Goal: Transaction & Acquisition: Purchase product/service

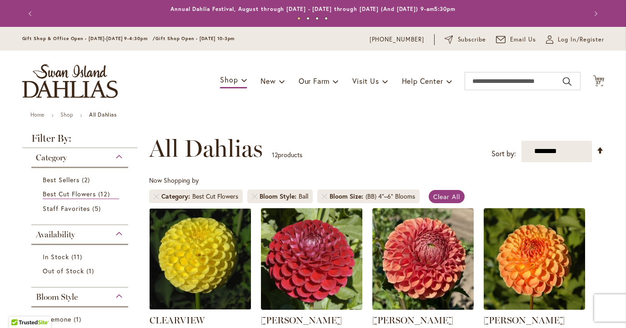
click at [600, 80] on icon "Cart .cls-1 { fill: #231f20; }" at bounding box center [598, 80] width 11 height 11
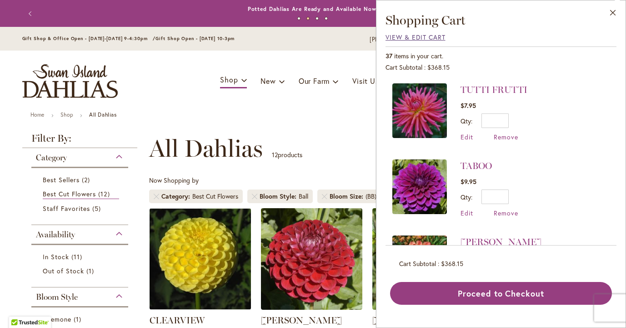
click at [400, 39] on span "View & Edit Cart" at bounding box center [416, 37] width 60 height 9
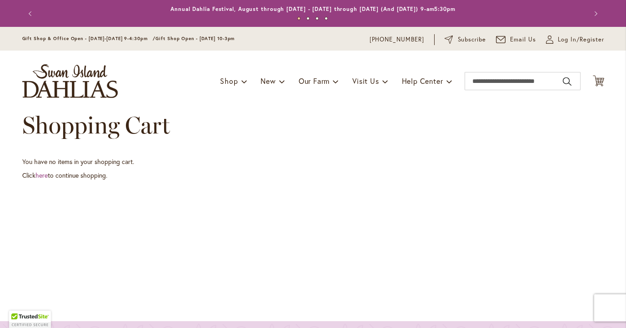
type input "**********"
click at [586, 23] on button "Next" at bounding box center [595, 14] width 18 height 18
click at [571, 38] on span "Log In/Register" at bounding box center [581, 39] width 46 height 9
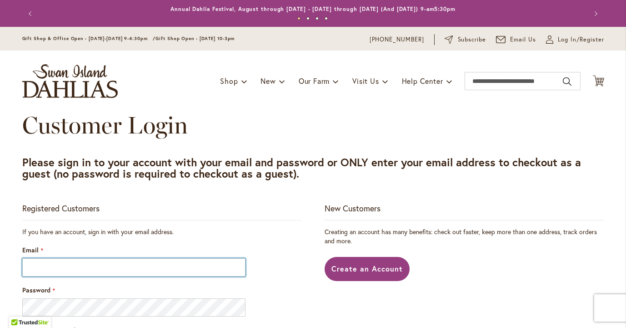
type input "**********"
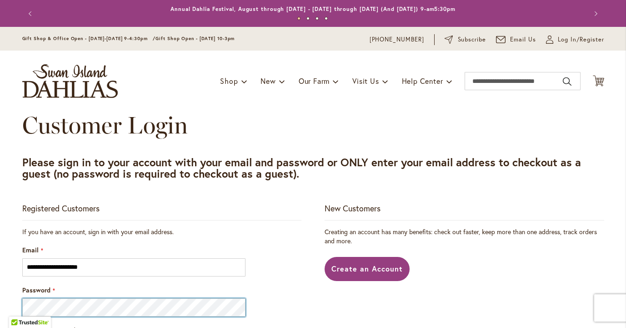
type input "**********"
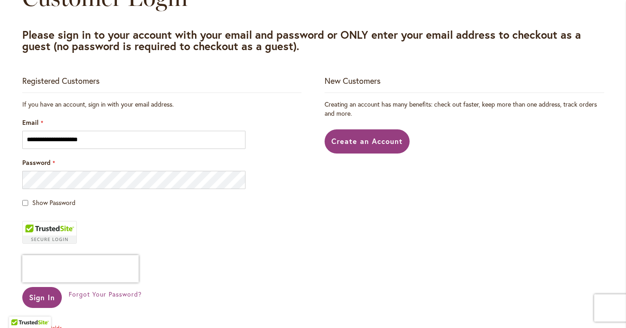
scroll to position [146, 0]
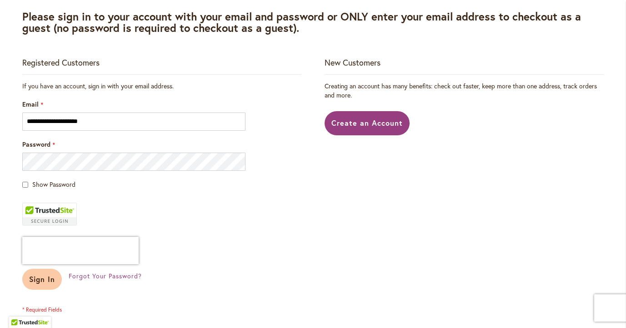
click at [50, 280] on span "Sign In" at bounding box center [42, 279] width 26 height 10
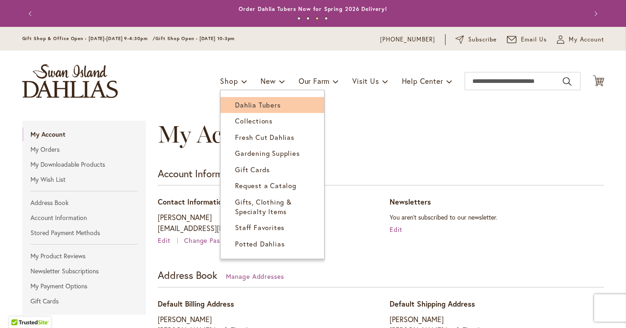
type input "**********"
click at [242, 101] on span "Dahlia Tubers" at bounding box center [257, 104] width 45 height 9
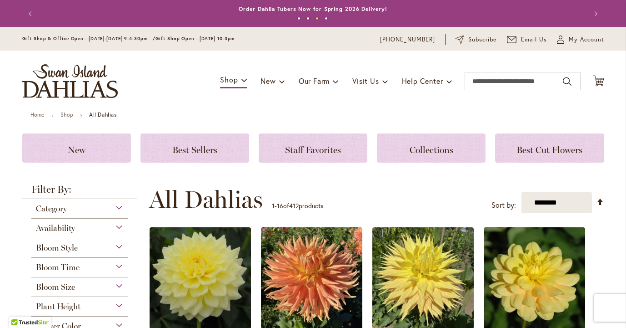
type input "**********"
click at [122, 205] on div "Category" at bounding box center [79, 206] width 97 height 15
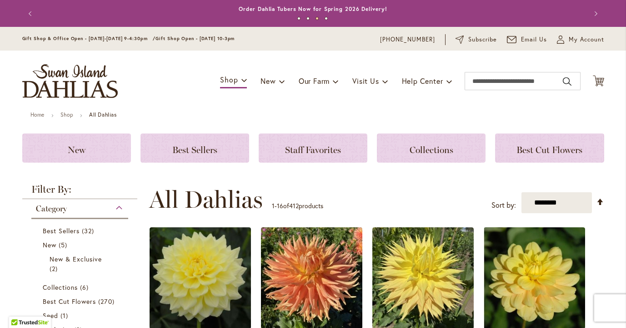
scroll to position [199, 0]
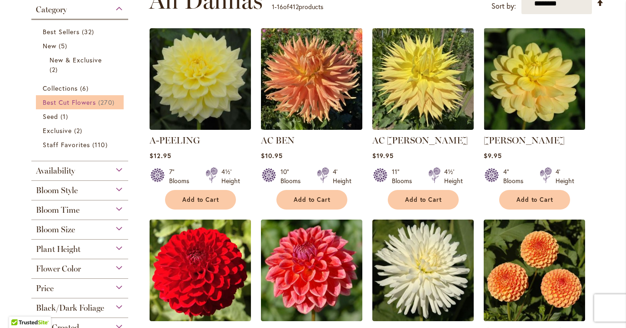
click at [98, 104] on link "Best Cut Flowers 270 items" at bounding box center [81, 102] width 77 height 10
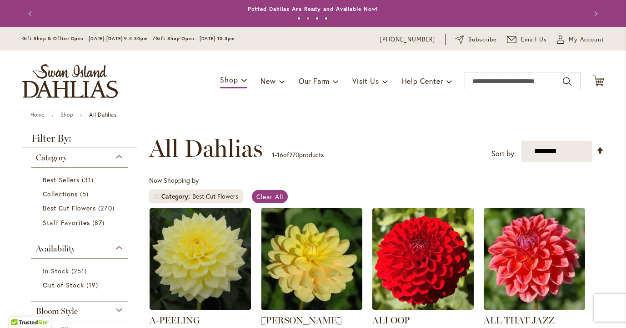
type input "**********"
click at [141, 229] on div "Filter by: Filter By: Category Best Sellers 31 items Collections 5 items Best C…" at bounding box center [82, 304] width 121 height 343
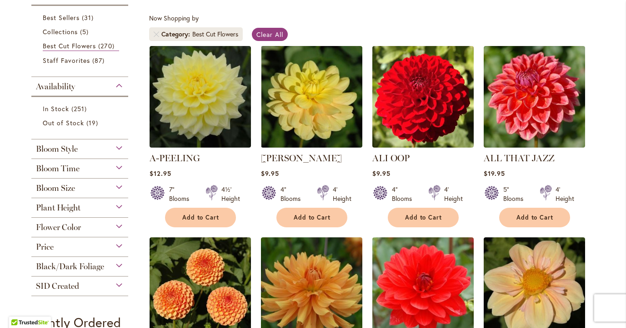
scroll to position [164, 0]
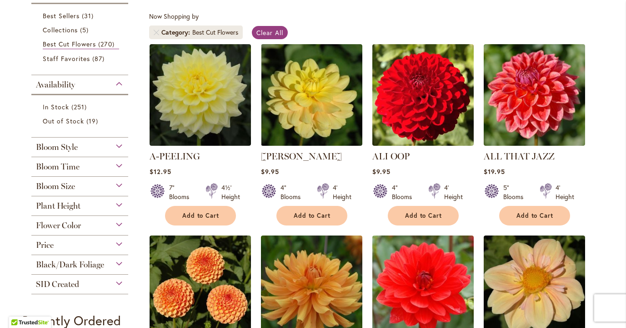
click at [119, 165] on div "Bloom Time" at bounding box center [79, 164] width 97 height 15
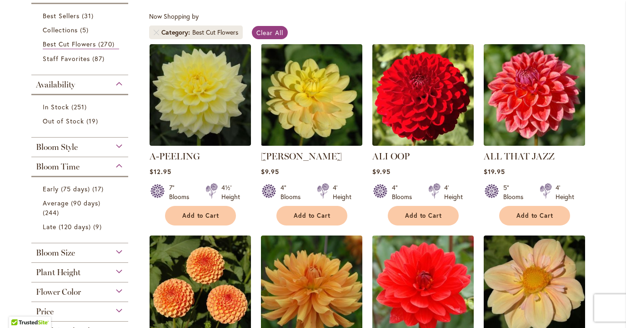
click at [138, 168] on div "Filter by: Filter By: Category Best Sellers 31 items Collections 5 items Best C…" at bounding box center [82, 174] width 121 height 409
click at [122, 252] on div "Bloom Size" at bounding box center [79, 250] width 97 height 15
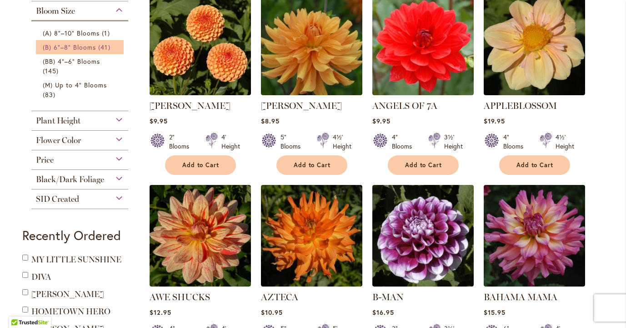
click at [95, 47] on span "(B) 6"–8" Blooms" at bounding box center [70, 47] width 54 height 9
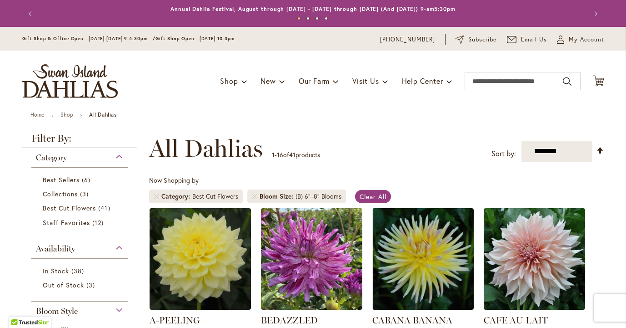
type input "**********"
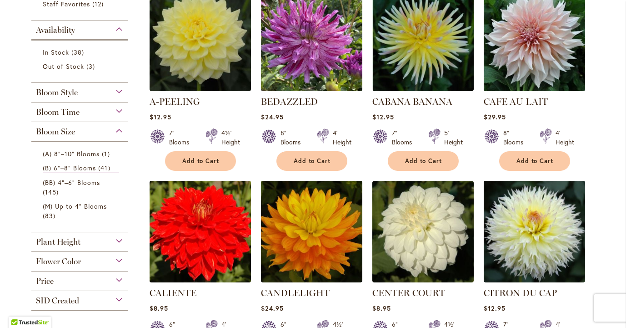
scroll to position [237, 0]
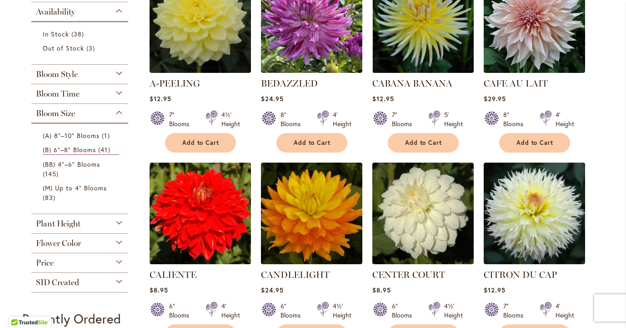
click at [119, 259] on div "Price" at bounding box center [79, 260] width 97 height 15
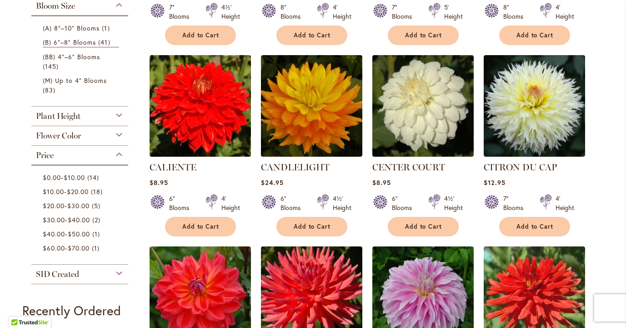
scroll to position [342, 0]
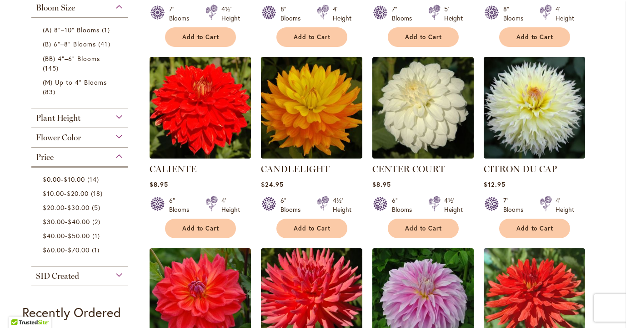
click at [122, 131] on div "Flower Color" at bounding box center [79, 135] width 97 height 15
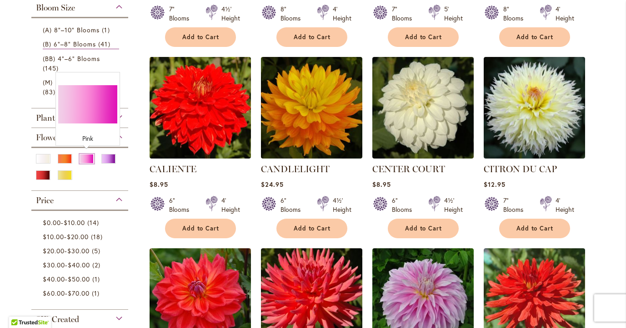
click at [90, 158] on div "Pink" at bounding box center [87, 159] width 15 height 10
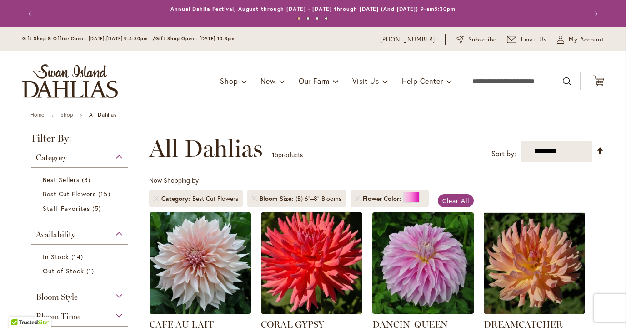
type input "**********"
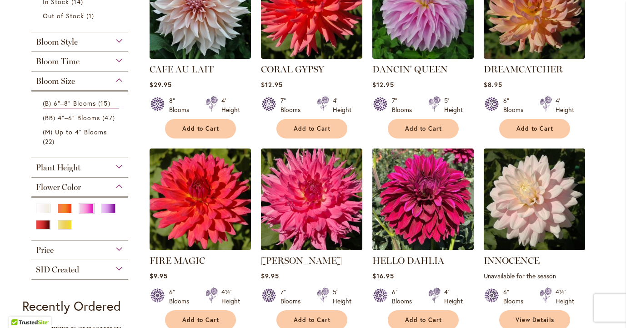
scroll to position [237, 0]
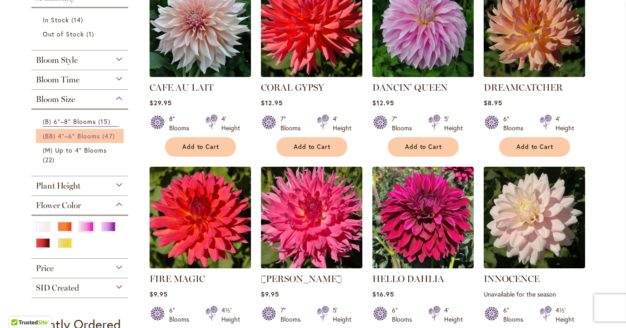
click at [96, 134] on span "(BB) 4"–6" Blooms" at bounding box center [72, 135] width 58 height 9
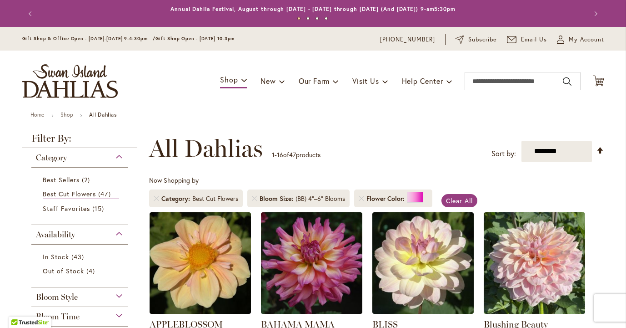
type input "**********"
click at [365, 157] on div "**********" at bounding box center [376, 148] width 455 height 27
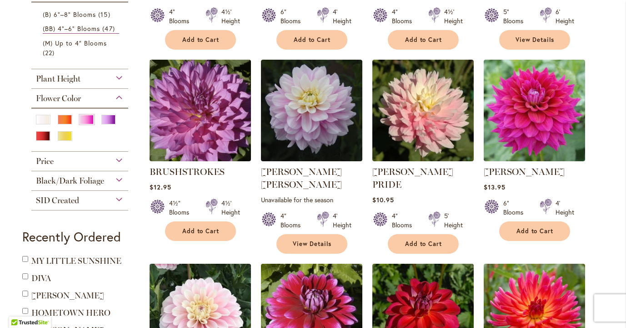
scroll to position [346, 0]
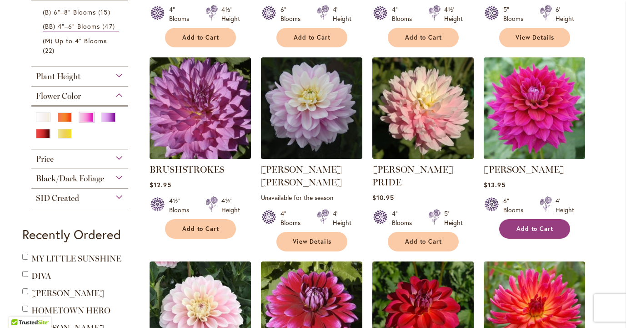
click at [533, 229] on span "Add to Cart" at bounding box center [535, 229] width 37 height 8
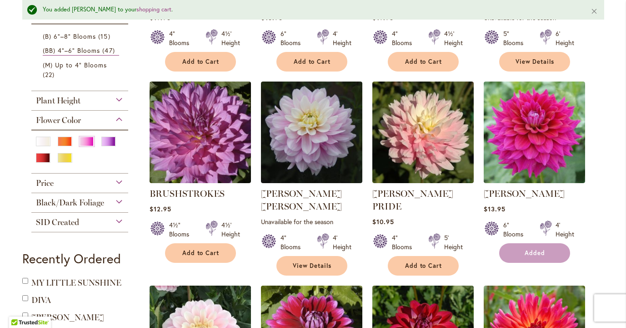
scroll to position [369, 0]
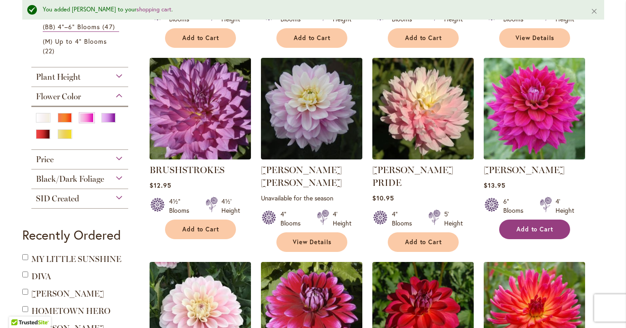
click at [533, 229] on span "Add to Cart" at bounding box center [535, 229] width 37 height 8
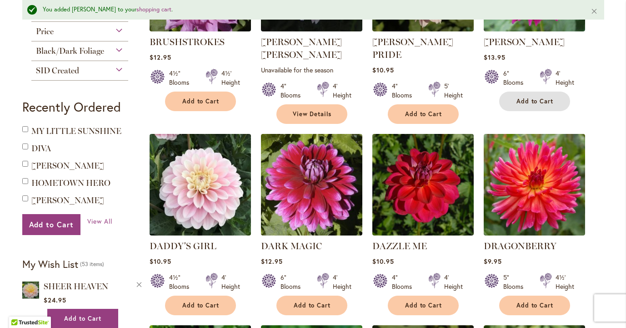
scroll to position [515, 0]
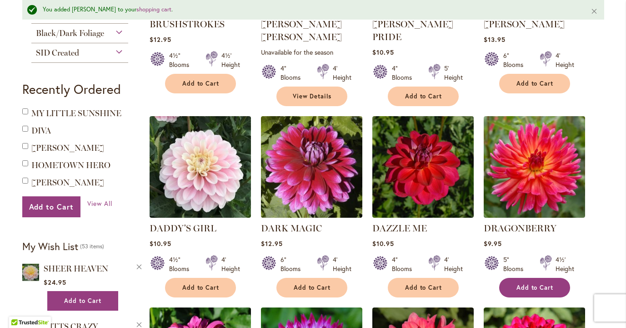
click at [531, 283] on span "Add to Cart" at bounding box center [535, 287] width 37 height 8
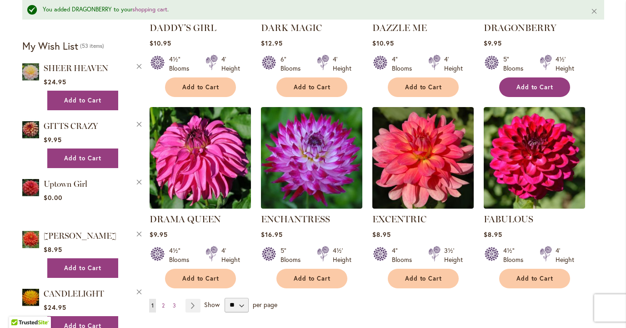
scroll to position [733, 0]
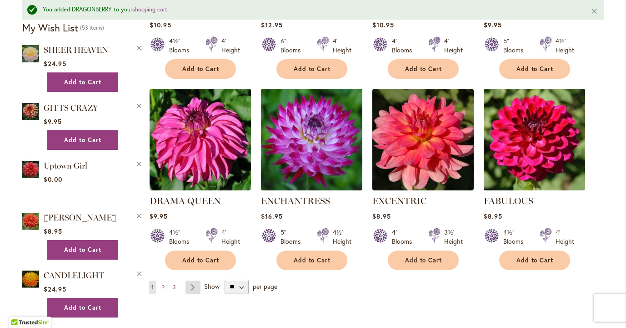
click at [195, 280] on link "Page Next" at bounding box center [193, 287] width 15 height 14
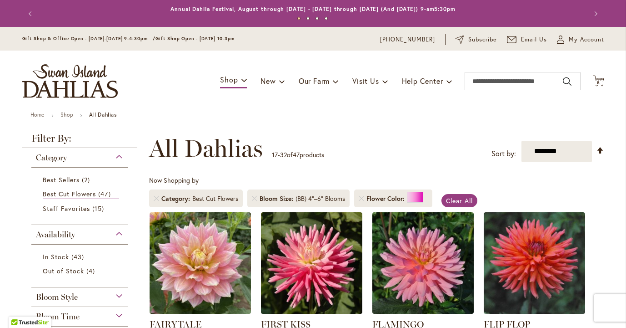
type input "**********"
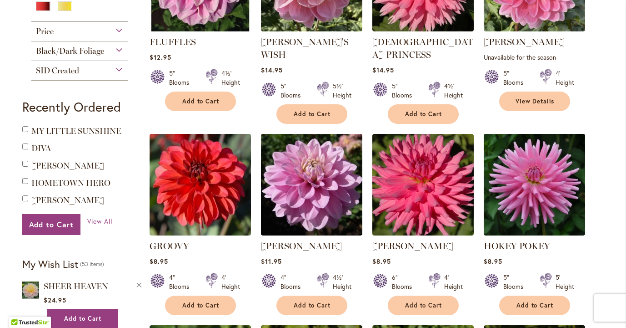
scroll to position [491, 0]
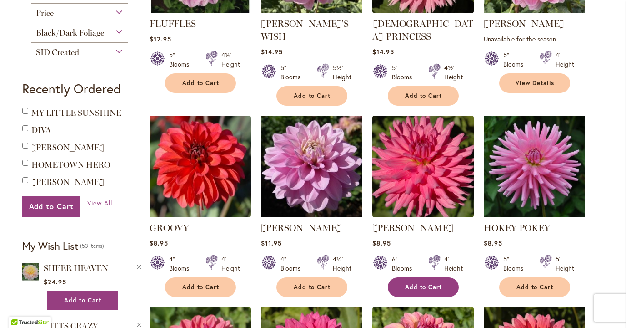
click at [420, 279] on button "Add to Cart" at bounding box center [423, 287] width 71 height 20
click at [420, 279] on form "Added" at bounding box center [423, 287] width 71 height 20
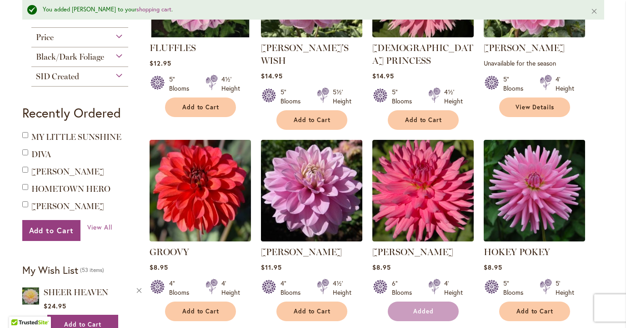
scroll to position [515, 0]
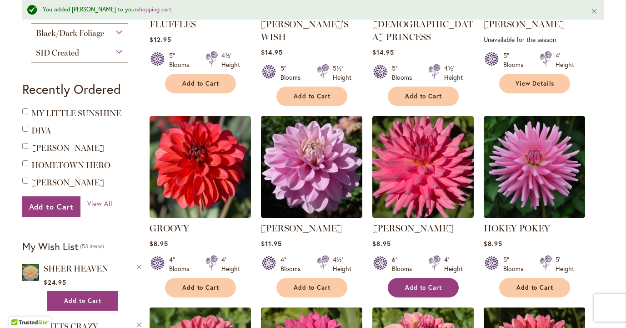
click at [420, 279] on button "Add to Cart" at bounding box center [423, 287] width 71 height 20
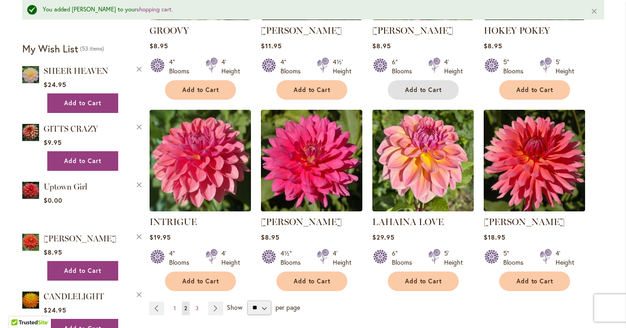
scroll to position [715, 0]
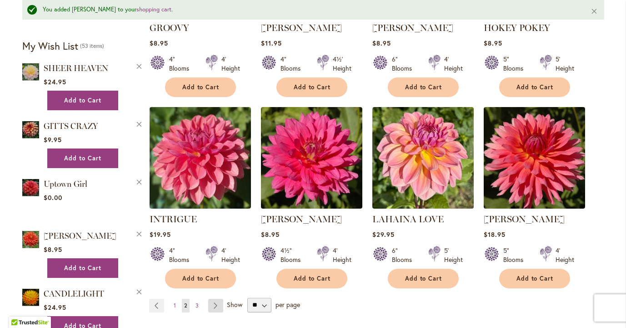
click at [217, 298] on link "Page Next" at bounding box center [215, 305] width 15 height 14
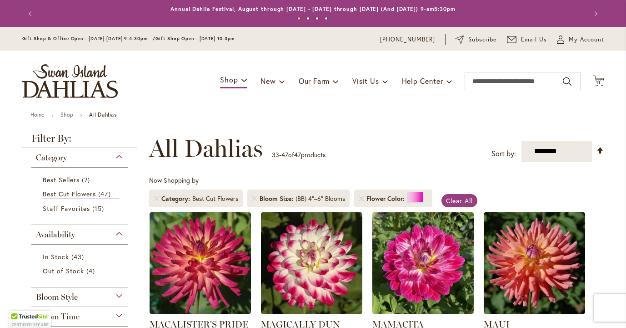
type input "**********"
click at [364, 182] on div "Now Shopping by Category Best Cut Flowers Bloom Size (BB) 4"–6" Blooms Flower C…" at bounding box center [293, 194] width 288 height 36
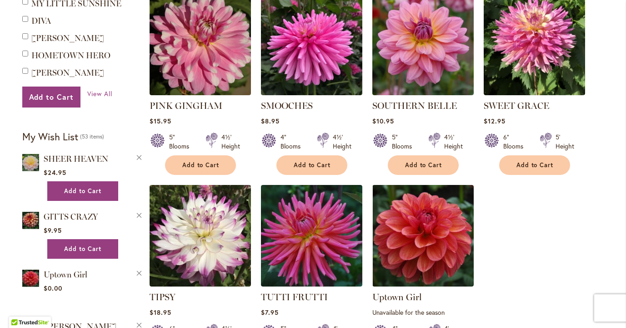
scroll to position [619, 0]
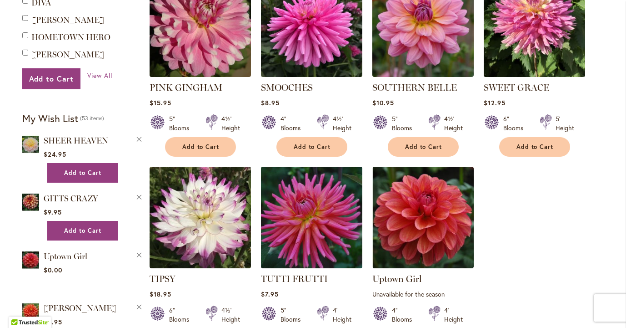
click at [71, 116] on strong "My Wish List" at bounding box center [50, 117] width 56 height 13
click at [85, 117] on span "53 items" at bounding box center [92, 118] width 24 height 7
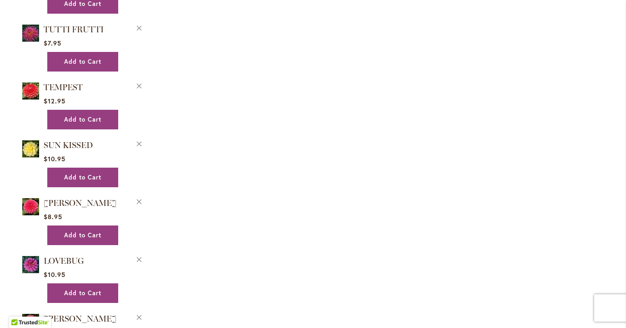
scroll to position [1146, 0]
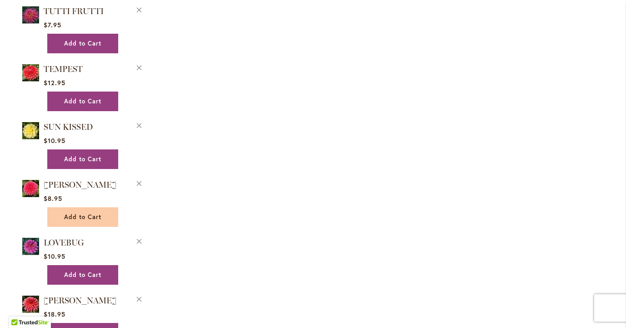
click at [76, 213] on span "Add to Cart" at bounding box center [82, 217] width 37 height 8
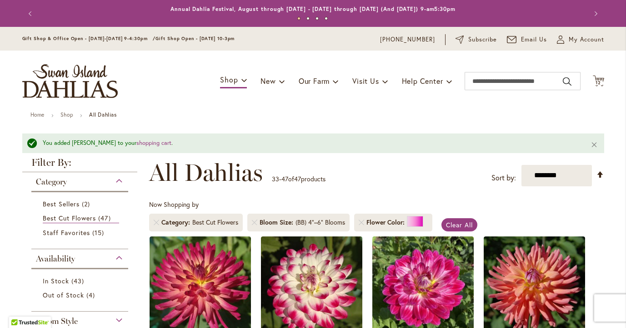
type input "**********"
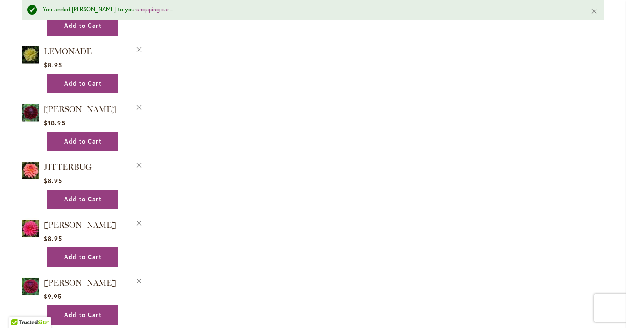
scroll to position [1438, 0]
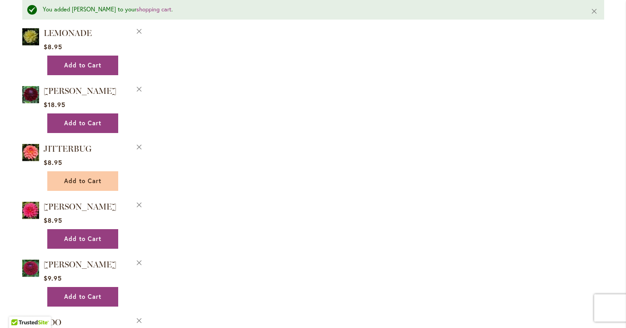
click at [94, 181] on button "Add to Cart" at bounding box center [82, 181] width 71 height 20
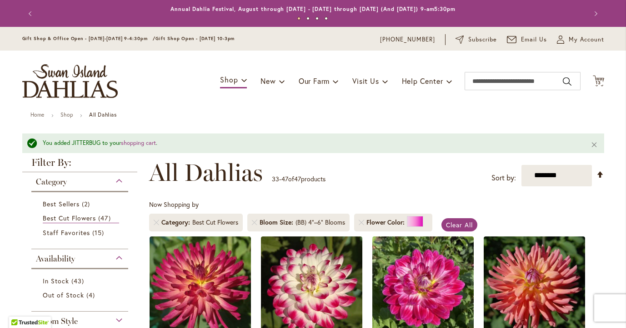
type input "**********"
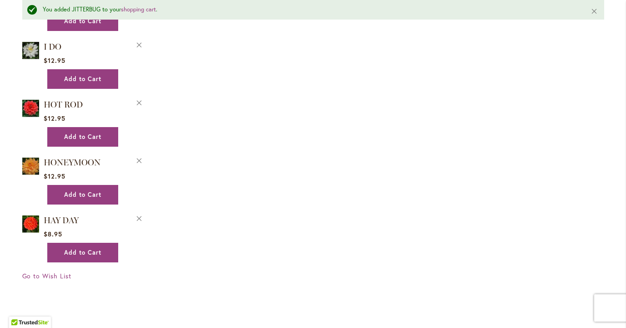
scroll to position [1656, 0]
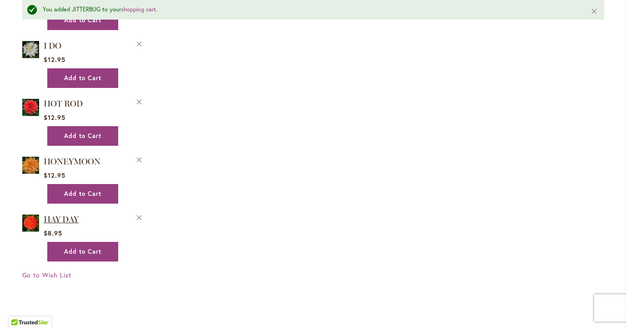
click at [63, 214] on span "HAY DAY" at bounding box center [61, 219] width 35 height 10
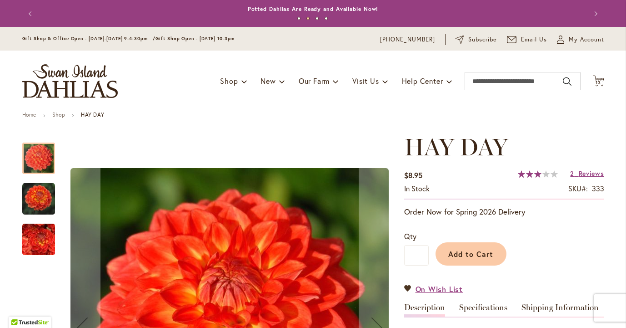
type input "**********"
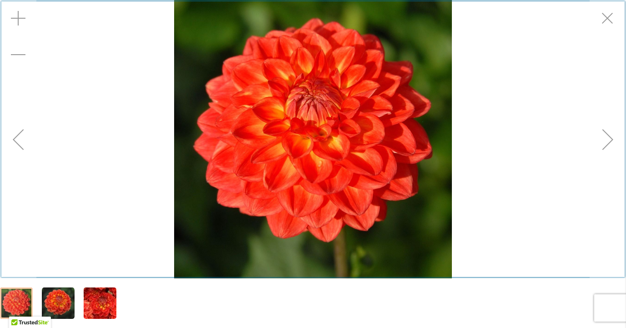
scroll to position [133, 0]
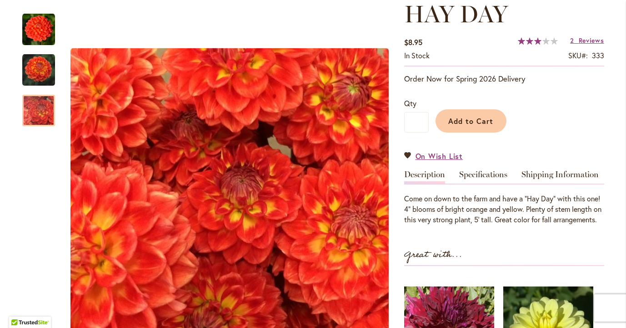
click at [446, 45] on div "$8.95 In stock SKU 333 Rating: 60 % of 100 2 Reviews Add Your Review" at bounding box center [504, 51] width 200 height 32
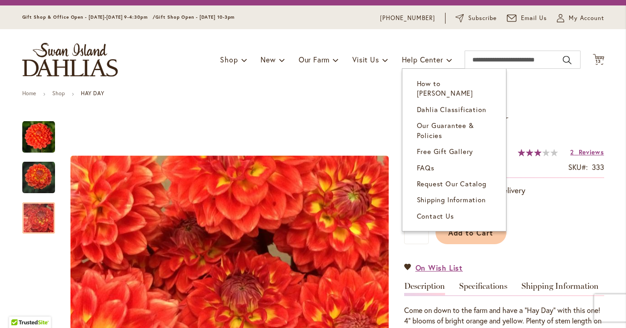
scroll to position [0, 0]
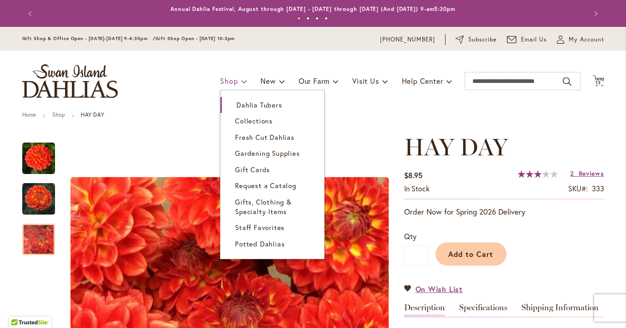
click at [237, 84] on link "Shop" at bounding box center [233, 80] width 27 height 17
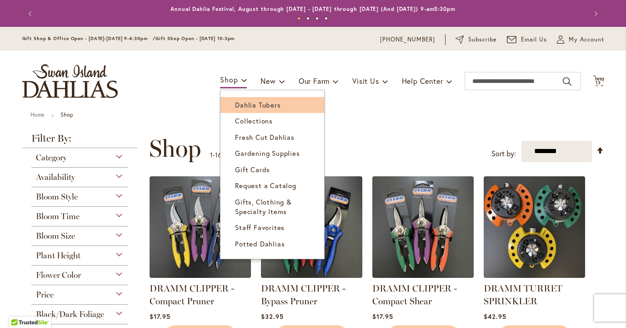
type input "**********"
click at [243, 105] on span "Dahlia Tubers" at bounding box center [257, 104] width 45 height 9
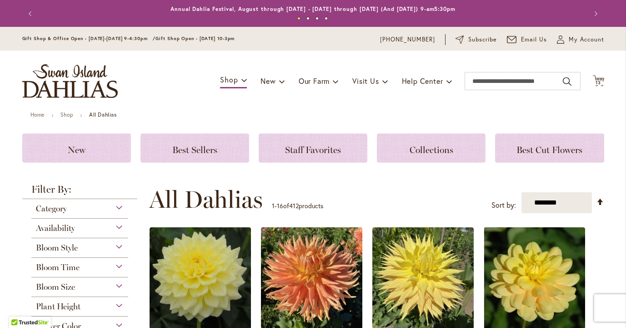
type input "**********"
click at [119, 210] on div "Category" at bounding box center [79, 206] width 97 height 15
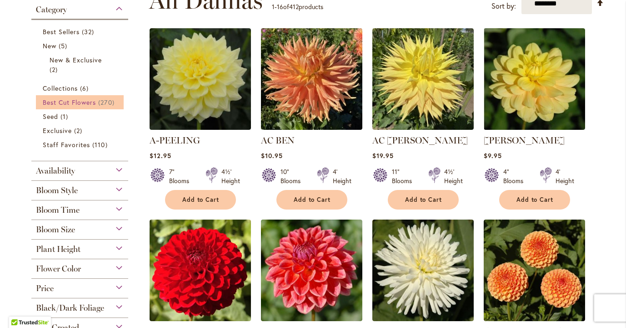
click at [89, 104] on span "Best Cut Flowers" at bounding box center [70, 102] width 54 height 9
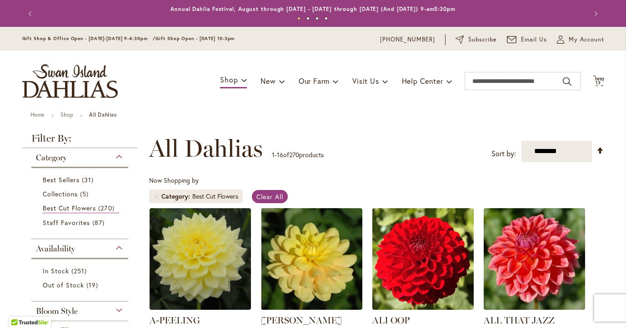
type input "**********"
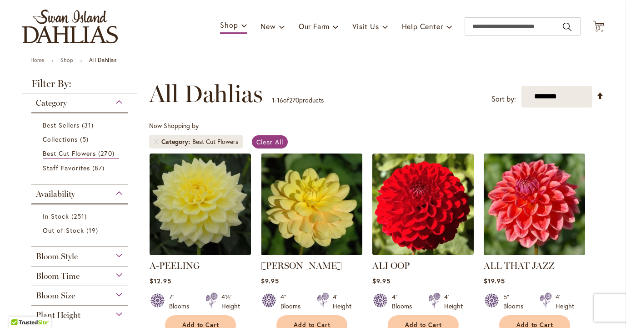
scroll to position [73, 0]
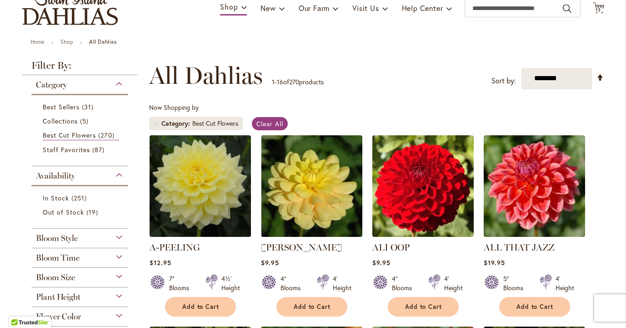
click at [121, 276] on div "Bloom Size" at bounding box center [79, 274] width 97 height 15
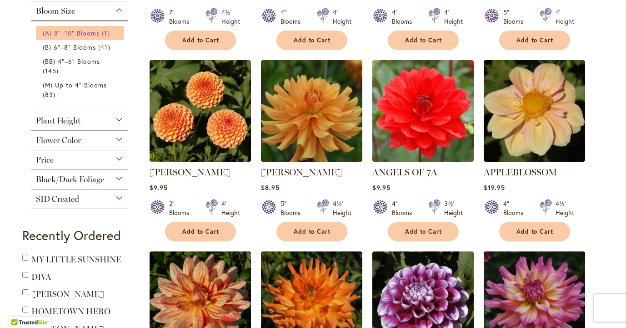
click at [88, 31] on span "(A) 8"–10" Blooms" at bounding box center [71, 33] width 57 height 9
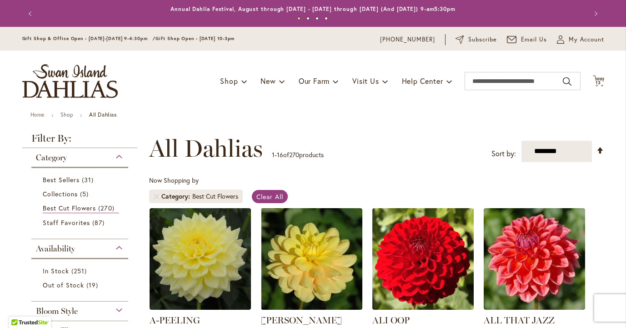
type input "**********"
click at [337, 181] on div "Now Shopping by Category Best Cut Flowers Clear All" at bounding box center [376, 192] width 455 height 32
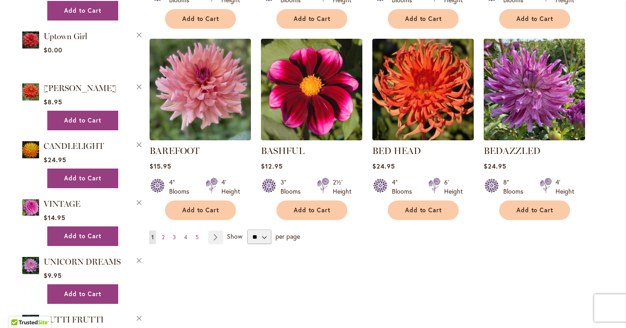
scroll to position [746, 0]
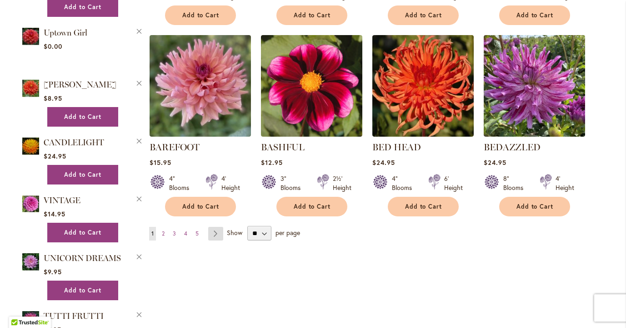
click at [217, 238] on link "Page Next" at bounding box center [215, 234] width 15 height 14
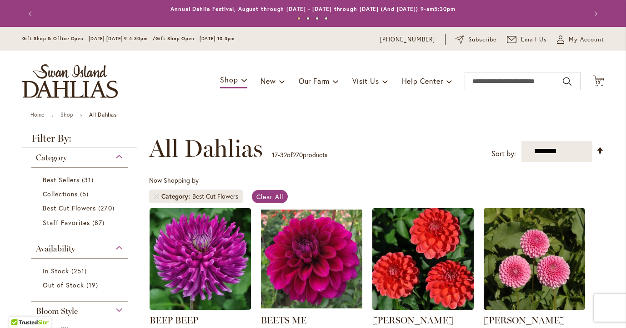
type input "**********"
click at [336, 191] on div "Now Shopping by Category Best Cut Flowers Clear All" at bounding box center [376, 192] width 455 height 32
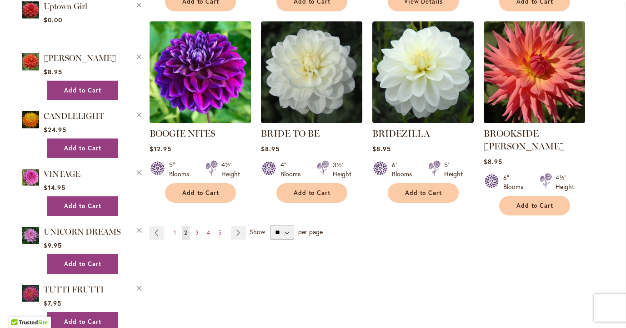
scroll to position [801, 0]
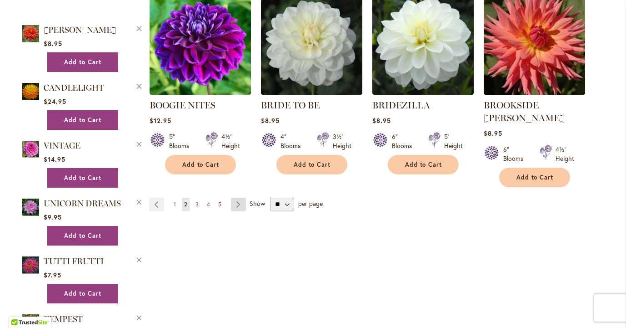
click at [240, 197] on link "Page Next" at bounding box center [238, 204] width 15 height 14
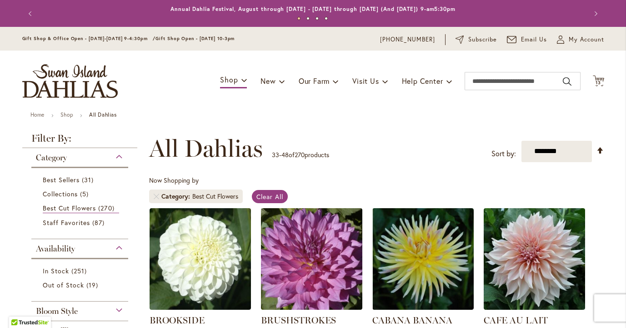
type input "**********"
click at [347, 182] on div "Now Shopping by Category Best Cut Flowers Clear All" at bounding box center [376, 192] width 455 height 32
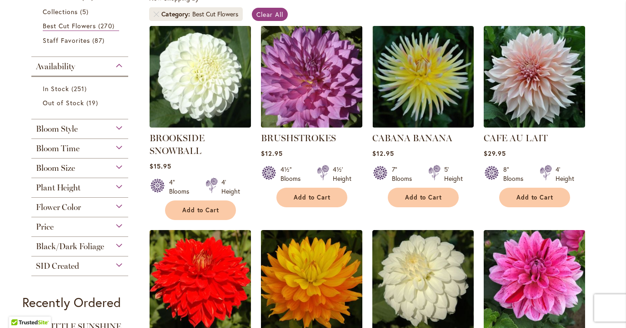
scroll to position [200, 0]
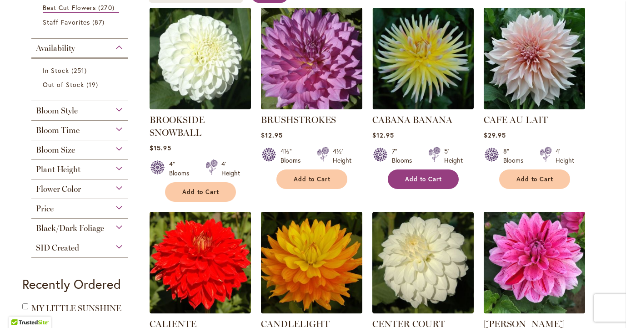
click at [418, 177] on span "Add to Cart" at bounding box center [423, 179] width 37 height 8
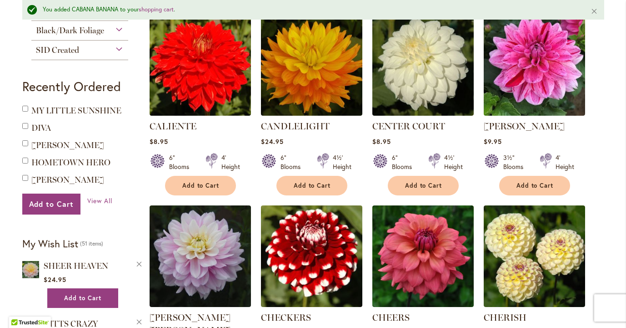
scroll to position [424, 0]
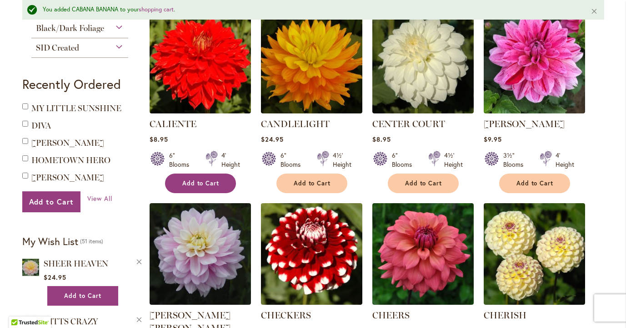
click at [197, 186] on span "Add to Cart" at bounding box center [200, 183] width 37 height 8
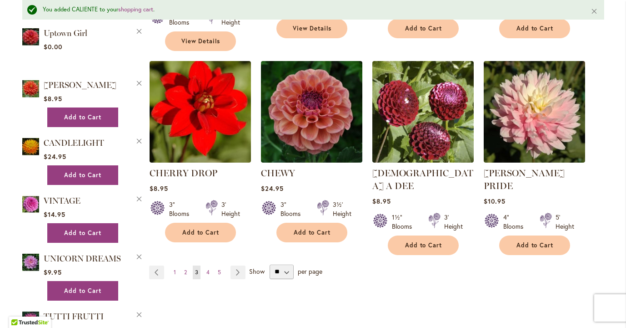
scroll to position [788, 0]
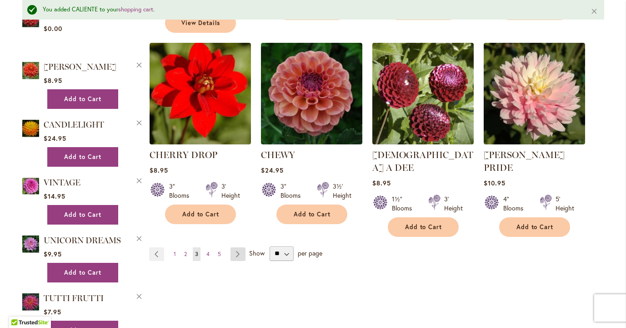
click at [235, 247] on link "Page Next" at bounding box center [238, 254] width 15 height 14
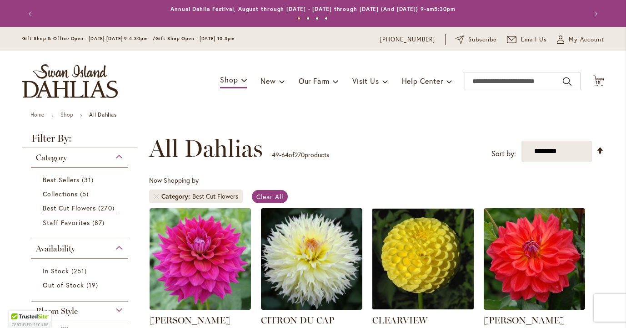
type input "**********"
click at [329, 184] on div "Now Shopping by Category Best Cut Flowers Clear All" at bounding box center [376, 192] width 455 height 32
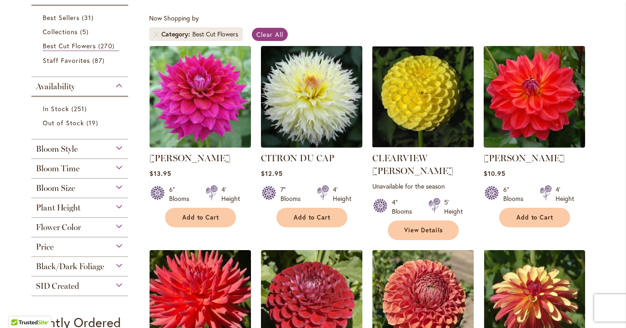
scroll to position [164, 0]
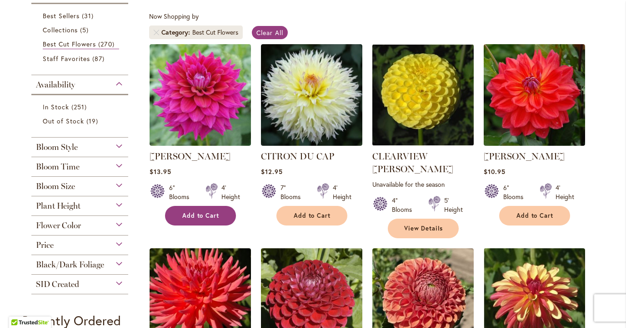
click at [215, 219] on button "Add to Cart" at bounding box center [200, 216] width 71 height 20
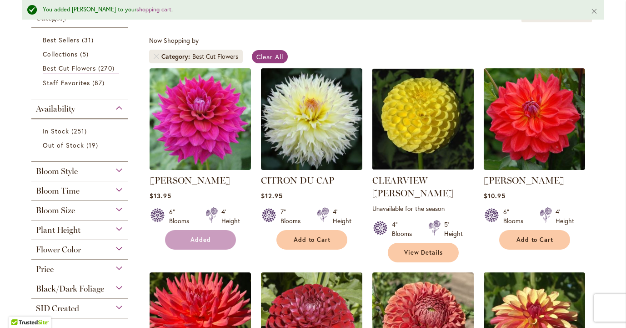
scroll to position [187, 0]
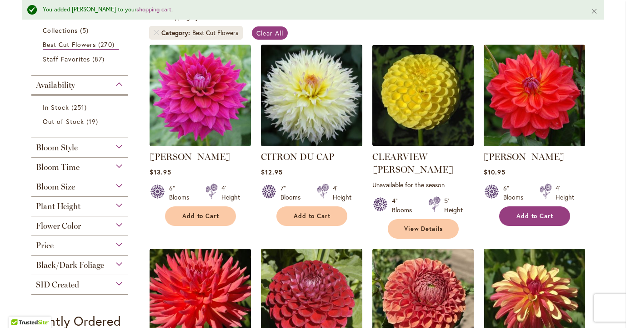
click at [529, 215] on span "Add to Cart" at bounding box center [535, 216] width 37 height 8
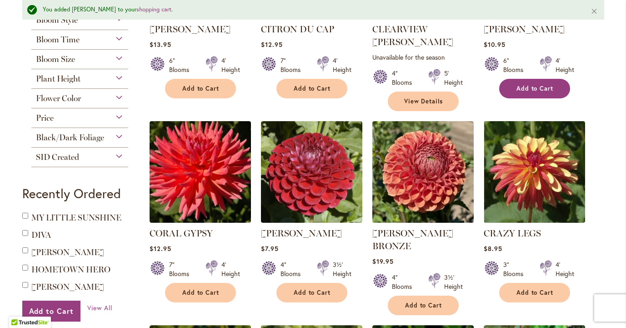
scroll to position [333, 0]
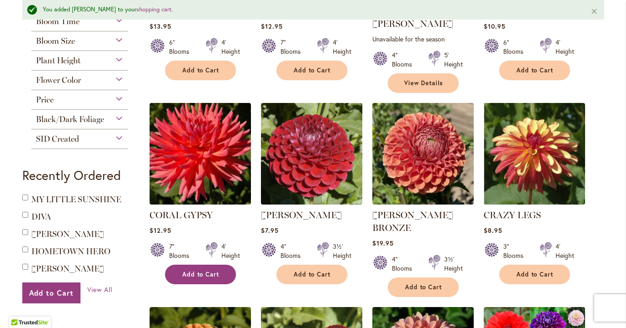
click at [218, 270] on span "Add to Cart" at bounding box center [200, 274] width 37 height 8
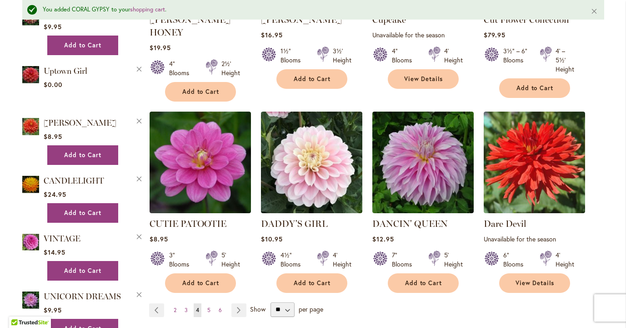
scroll to position [733, 0]
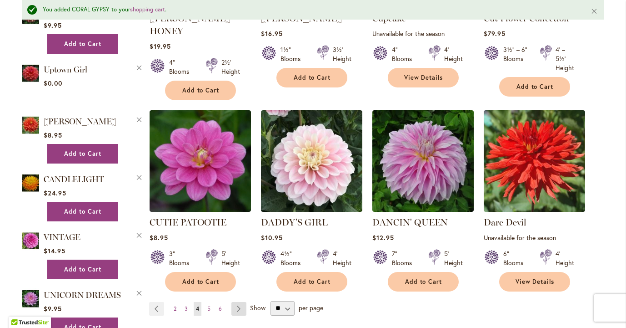
click at [237, 302] on link "Page Next" at bounding box center [239, 309] width 15 height 14
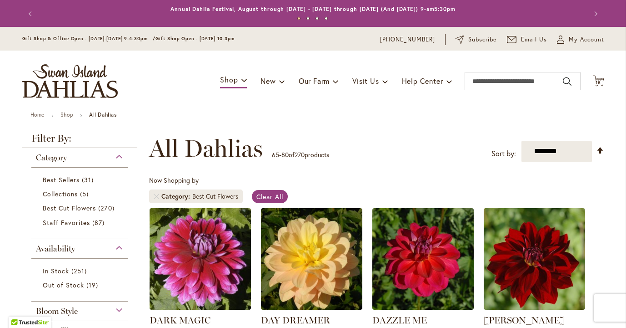
type input "**********"
click at [364, 196] on div "Now Shopping by Category Best Cut Flowers Clear All" at bounding box center [376, 192] width 455 height 32
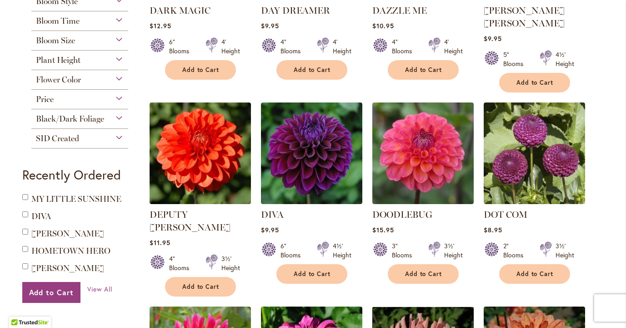
scroll to position [328, 0]
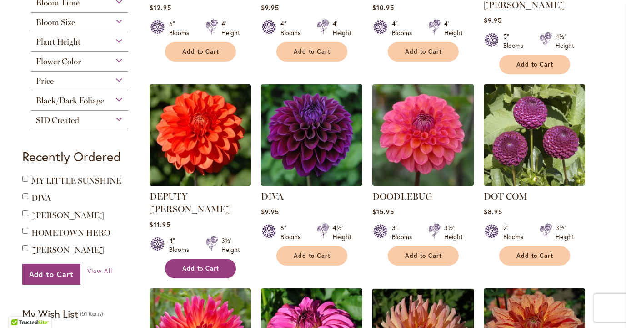
click at [217, 264] on span "Add to Cart" at bounding box center [200, 268] width 37 height 8
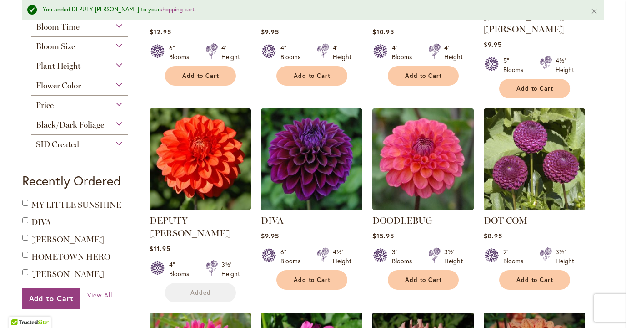
scroll to position [351, 0]
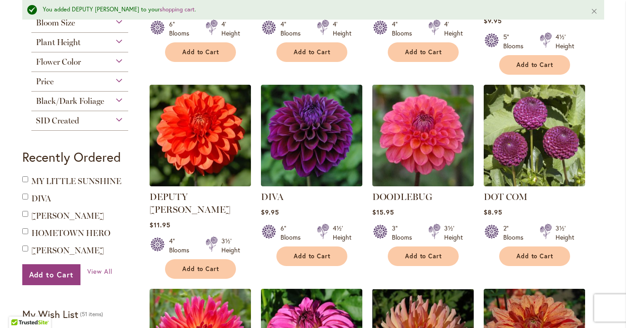
click at [368, 252] on ol "DARK MAGIC Rating: 100% 3 Reviews $12.95 6" Blooms 4' Height Add to Cart" at bounding box center [376, 270] width 455 height 781
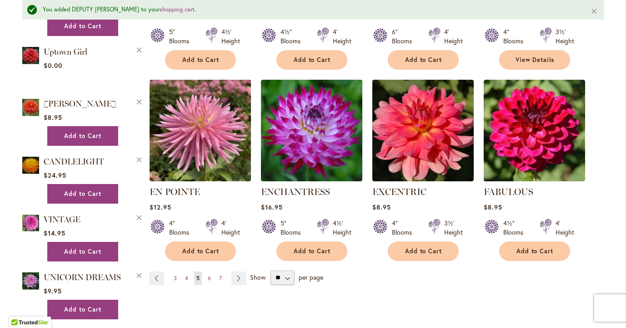
scroll to position [752, 0]
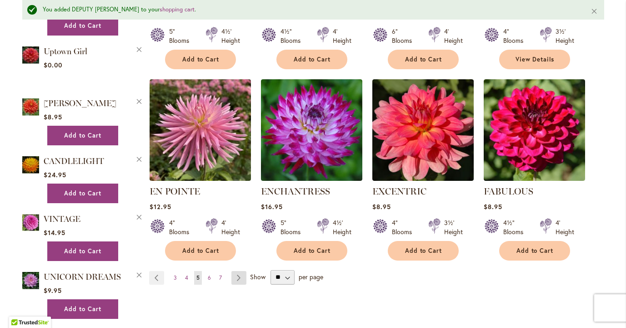
click at [236, 271] on link "Page Next" at bounding box center [239, 278] width 15 height 14
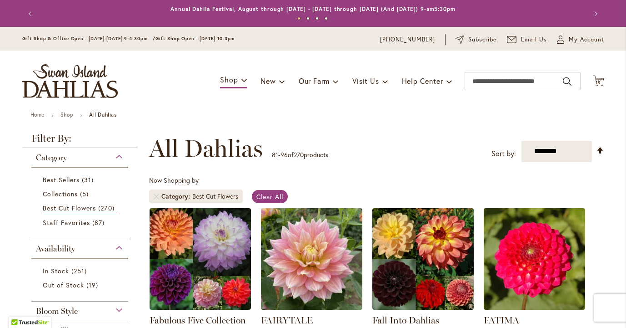
type input "**********"
click at [349, 189] on div "Now Shopping by Category Best Cut Flowers Clear All" at bounding box center [376, 192] width 455 height 32
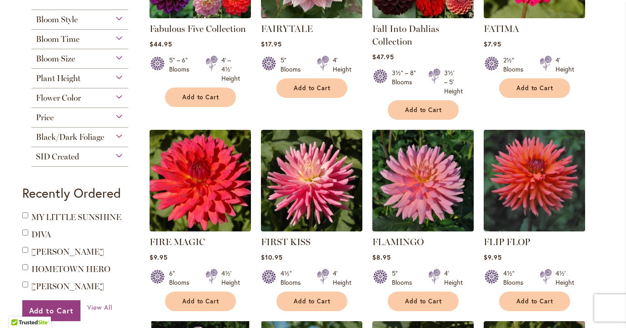
scroll to position [309, 0]
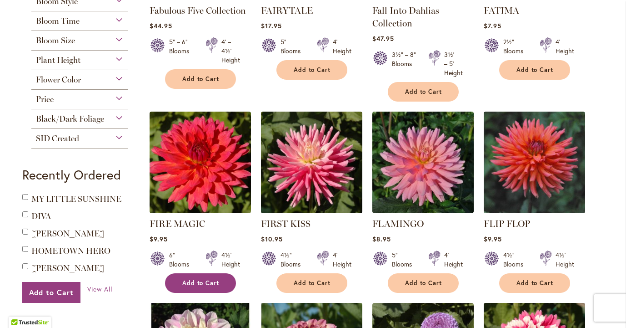
click at [215, 281] on span "Add to Cart" at bounding box center [200, 283] width 37 height 8
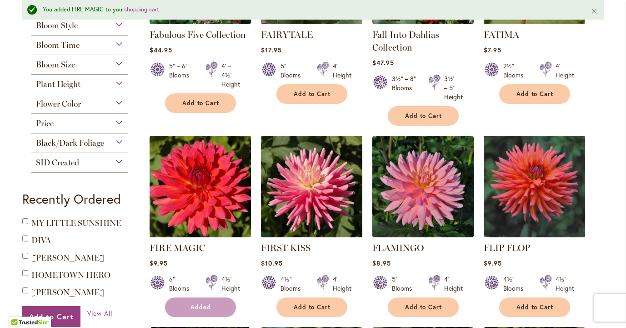
scroll to position [333, 0]
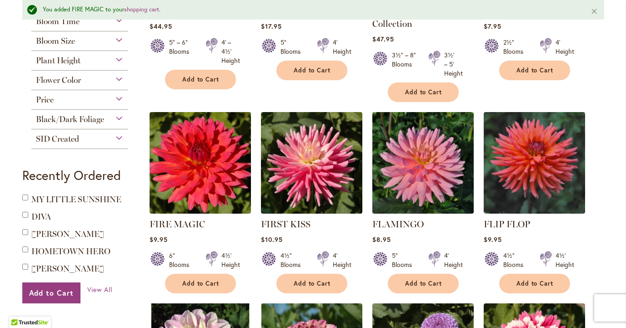
click at [476, 212] on ol "Fabulous Five Collection $44.95 5" – 6" Blooms 4' – 4½' Height Add to Cart" at bounding box center [376, 306] width 455 height 815
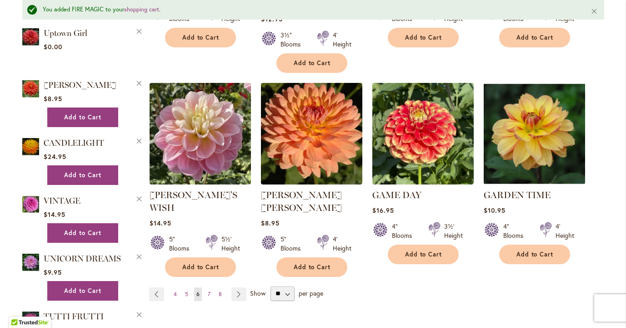
scroll to position [788, 0]
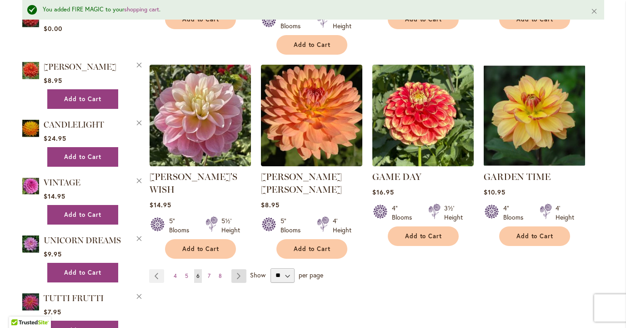
click at [237, 269] on link "Page Next" at bounding box center [239, 276] width 15 height 14
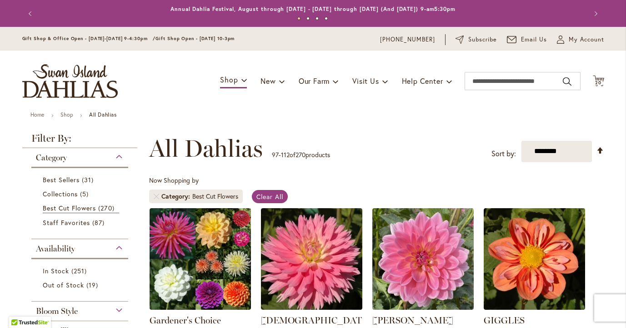
type input "**********"
click at [349, 177] on div "Now Shopping by Category Best Cut Flowers Clear All" at bounding box center [376, 192] width 455 height 32
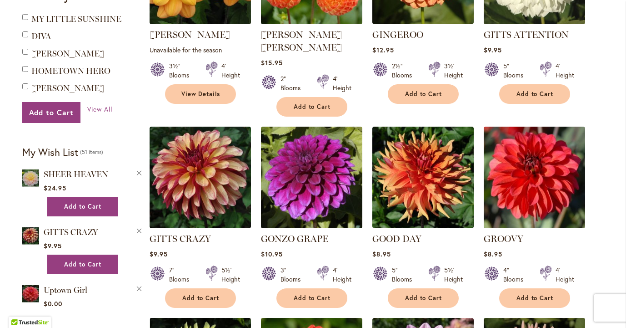
scroll to position [491, 0]
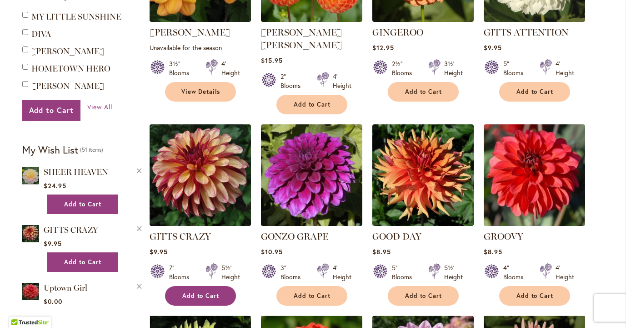
click at [206, 292] on span "Add to Cart" at bounding box center [200, 296] width 37 height 8
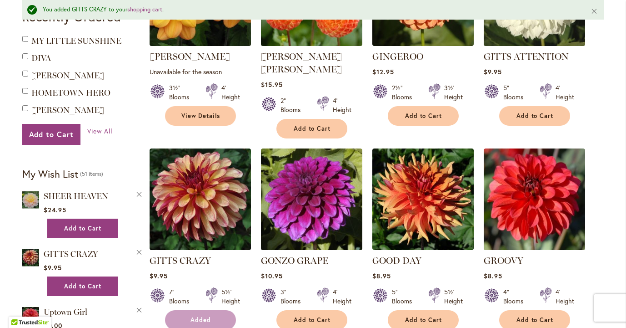
scroll to position [515, 0]
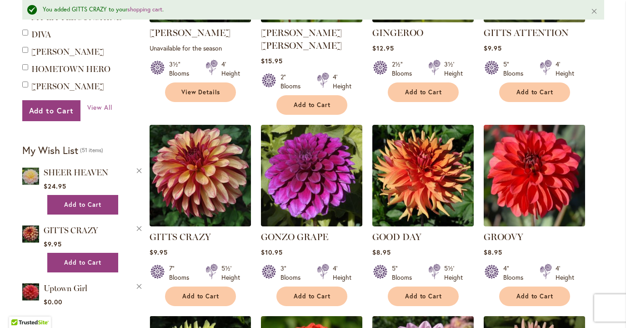
click at [256, 277] on ol "Gardener's Choice Collection $64.95 3" – 8" Blooms 3' – 5' Height Add to Cart" at bounding box center [376, 113] width 455 height 793
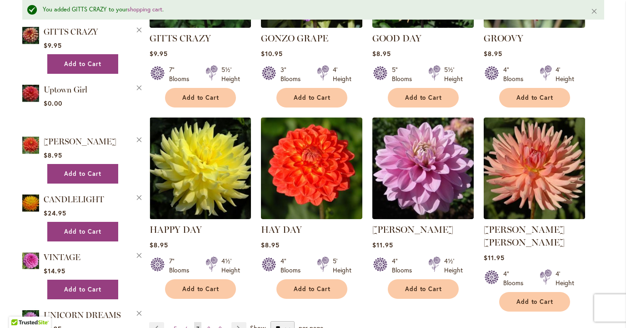
scroll to position [715, 0]
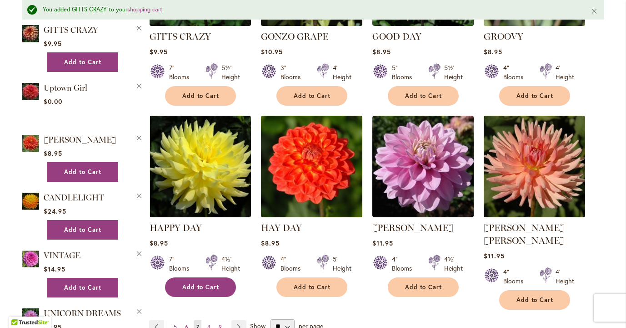
click at [207, 283] on span "Add to Cart" at bounding box center [200, 287] width 37 height 8
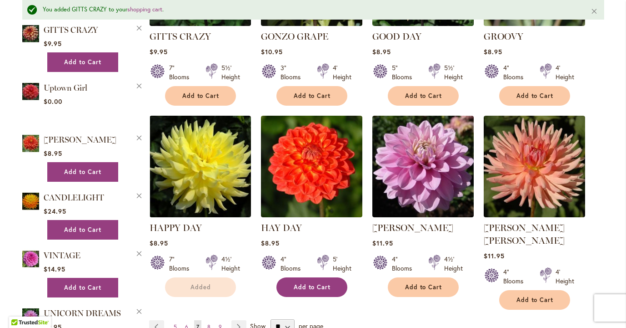
click at [319, 283] on span "Add to Cart" at bounding box center [312, 287] width 37 height 8
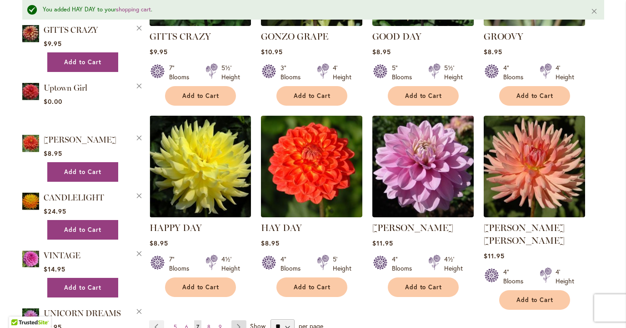
click at [238, 320] on link "Page Next" at bounding box center [239, 327] width 15 height 14
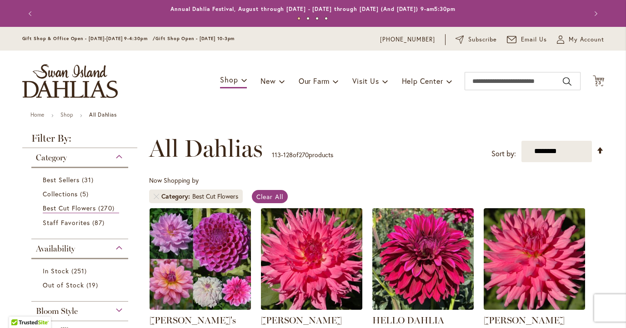
type input "**********"
click at [350, 185] on div "Now Shopping by Category Best Cut Flowers Clear All" at bounding box center [376, 192] width 455 height 32
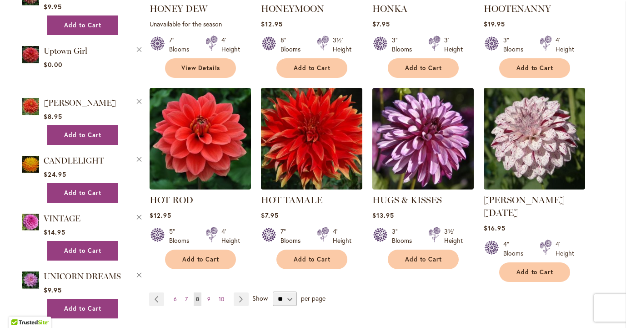
scroll to position [746, 0]
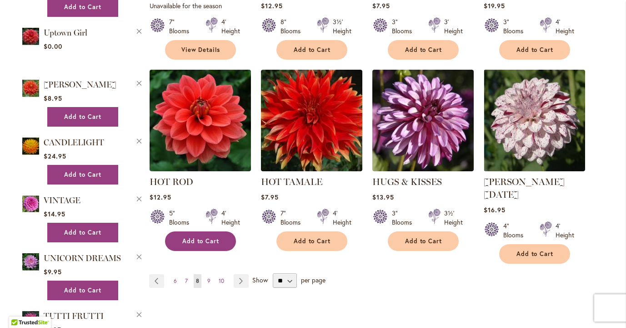
click at [196, 242] on span "Add to Cart" at bounding box center [200, 241] width 37 height 8
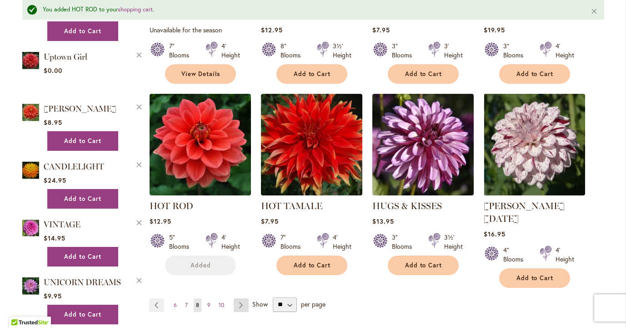
scroll to position [770, 0]
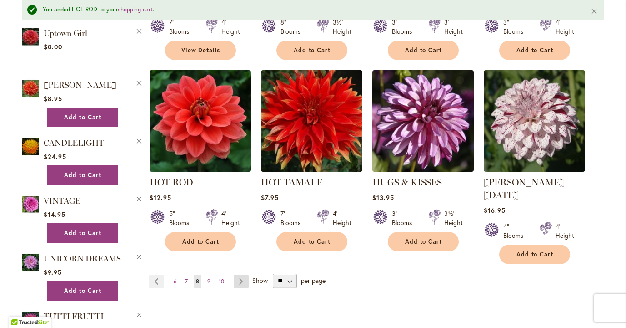
click at [239, 274] on link "Page Next" at bounding box center [241, 281] width 15 height 14
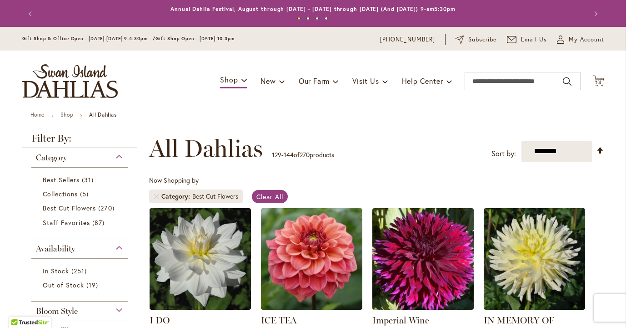
type input "**********"
click at [382, 182] on div "Now Shopping by Category Best Cut Flowers Clear All" at bounding box center [376, 192] width 455 height 32
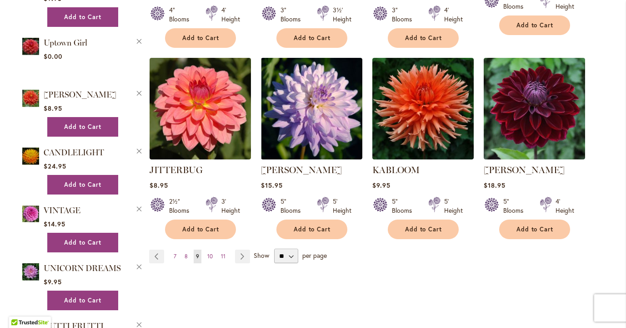
scroll to position [746, 0]
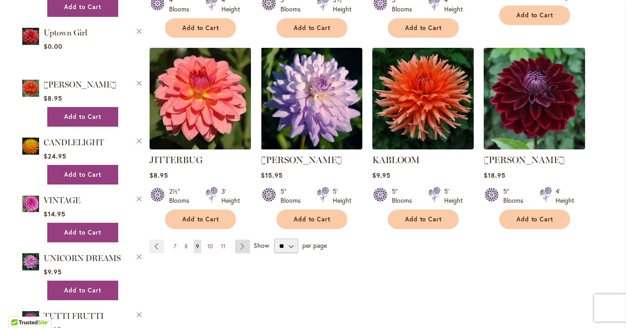
click at [243, 239] on link "Page Next" at bounding box center [242, 246] width 15 height 14
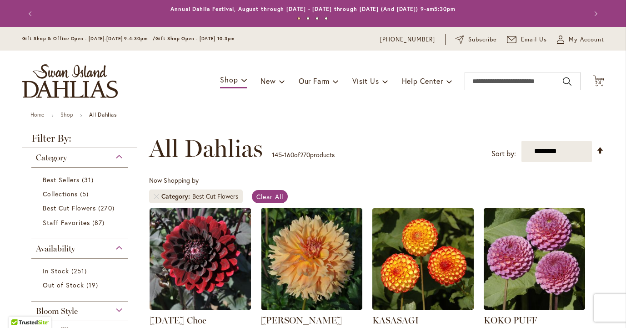
type input "**********"
click at [329, 199] on div "Now Shopping by Category Best Cut Flowers Clear All" at bounding box center [376, 192] width 455 height 32
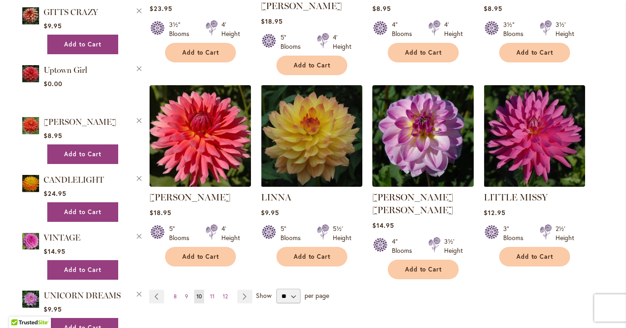
scroll to position [710, 0]
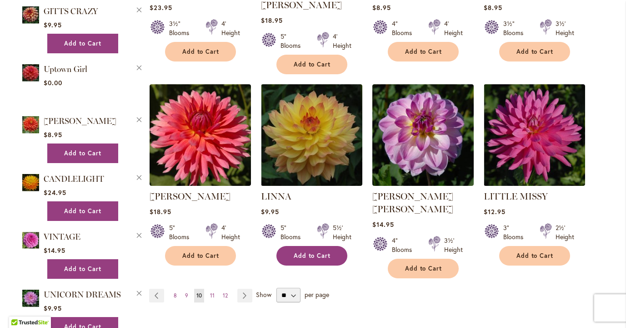
click at [325, 252] on span "Add to Cart" at bounding box center [312, 256] width 37 height 8
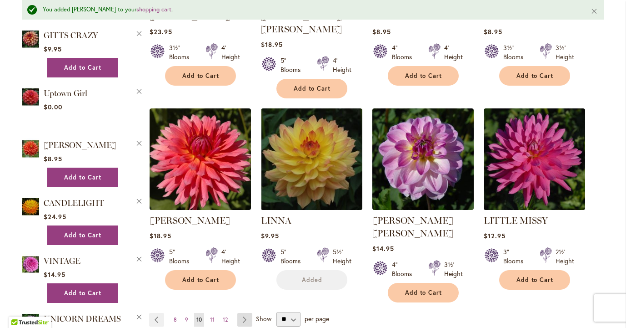
scroll to position [733, 0]
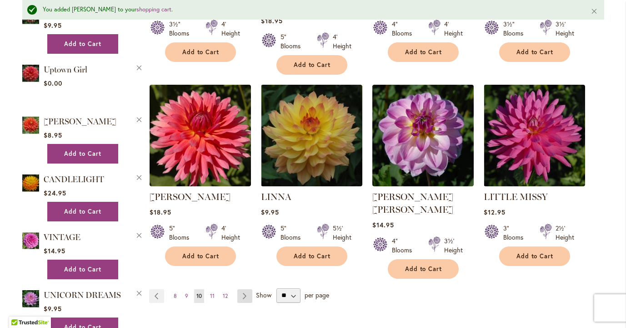
click at [243, 289] on link "Page Next" at bounding box center [244, 296] width 15 height 14
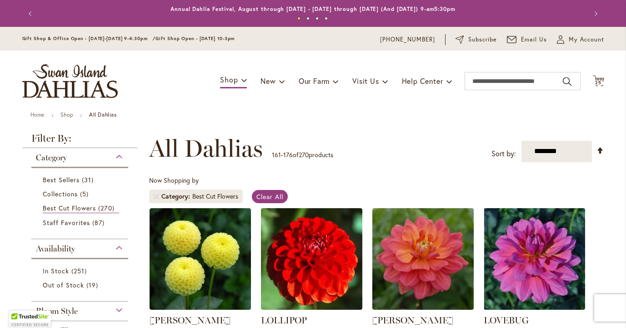
type input "**********"
click at [351, 187] on div "Now Shopping by Category Best Cut Flowers Clear All" at bounding box center [376, 192] width 455 height 32
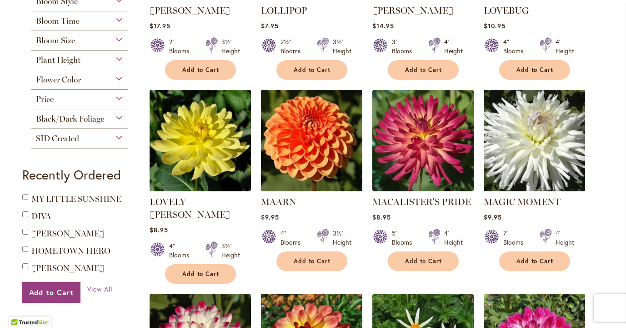
scroll to position [328, 0]
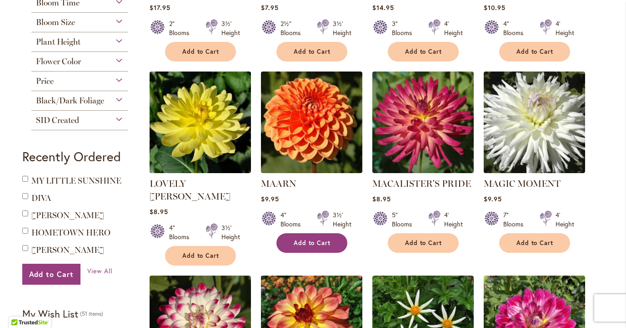
click at [313, 239] on span "Add to Cart" at bounding box center [312, 243] width 37 height 8
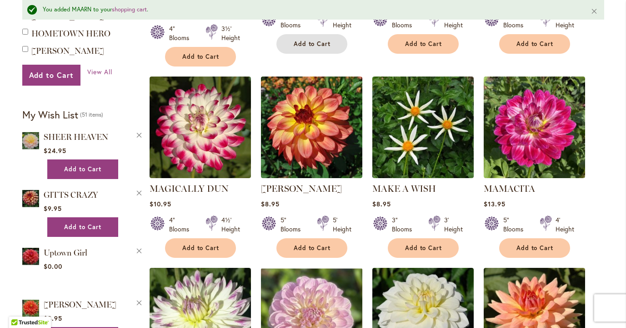
scroll to position [551, 0]
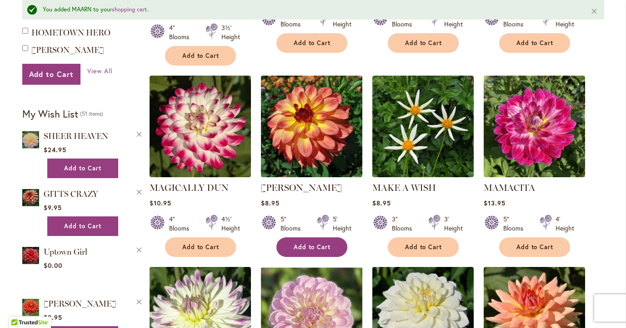
click at [324, 243] on span "Add to Cart" at bounding box center [312, 247] width 37 height 8
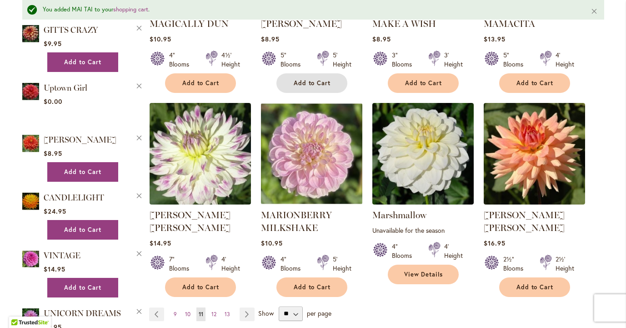
scroll to position [733, 0]
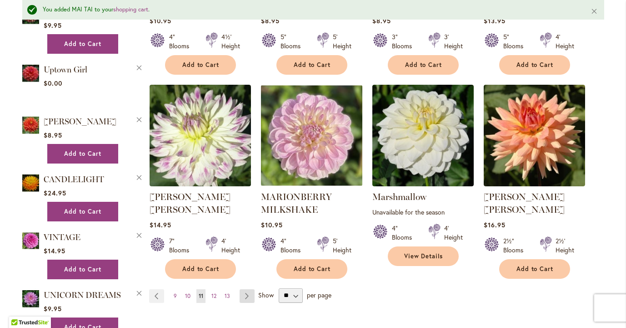
click at [248, 289] on link "Page Next" at bounding box center [247, 296] width 15 height 14
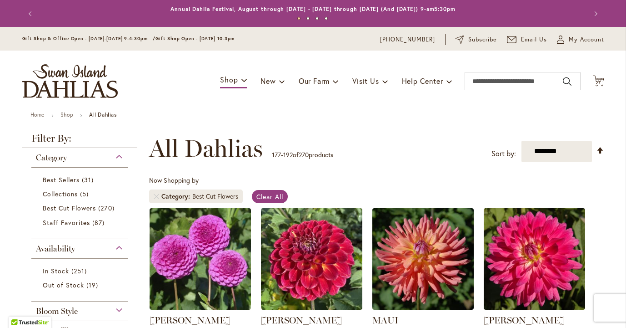
type input "**********"
click at [363, 186] on div "Now Shopping by Category Best Cut Flowers Clear All" at bounding box center [376, 192] width 455 height 32
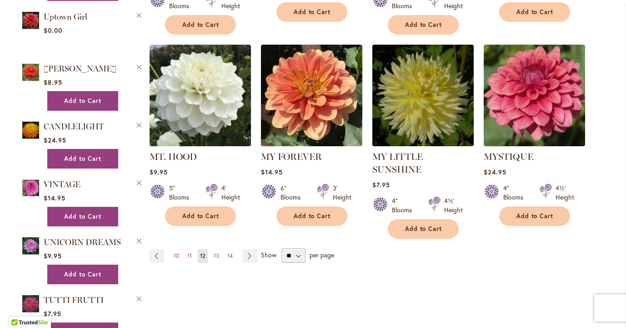
scroll to position [764, 0]
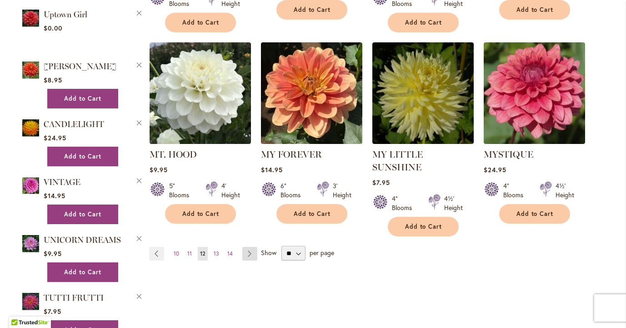
click at [253, 247] on link "Page Next" at bounding box center [249, 254] width 15 height 14
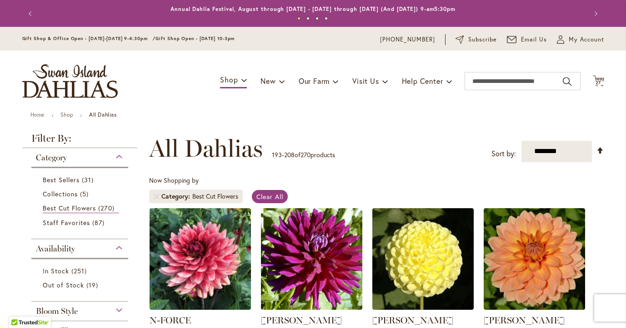
type input "**********"
click at [338, 189] on div "Now Shopping by Category Best Cut Flowers Clear All" at bounding box center [376, 192] width 455 height 32
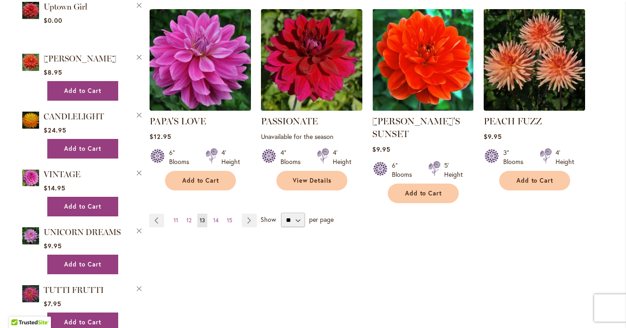
scroll to position [801, 0]
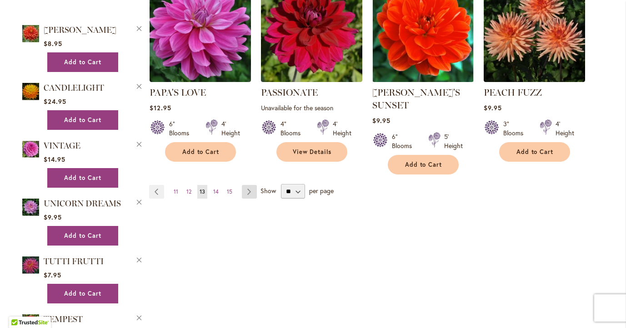
click at [249, 188] on link "Page Next" at bounding box center [249, 192] width 15 height 14
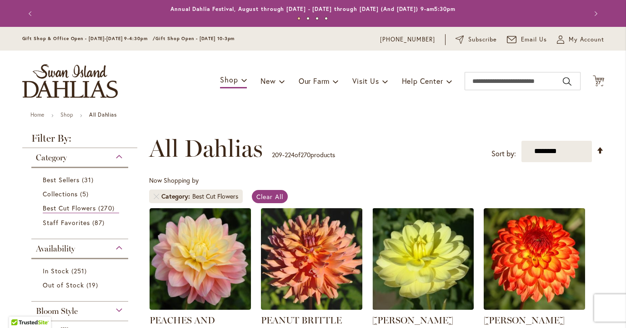
type input "**********"
click at [353, 192] on div "Now Shopping by Category Best Cut Flowers Clear All" at bounding box center [376, 192] width 455 height 32
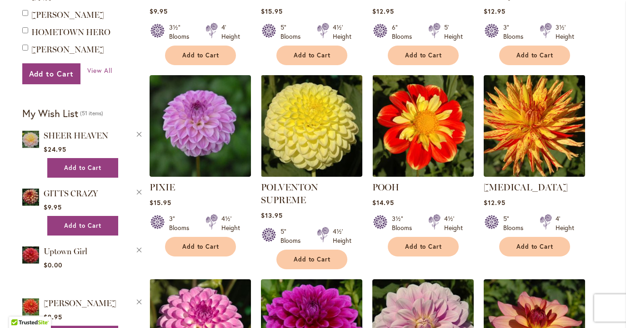
scroll to position [546, 0]
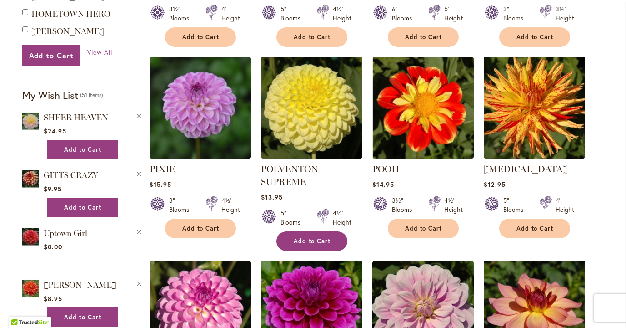
click at [321, 244] on button "Add to Cart" at bounding box center [312, 241] width 71 height 20
click at [365, 246] on ol "PEACHES AND DREAMS Rating: 95% 4 Reviews $34.95 5" Blooms 4½' Height" at bounding box center [376, 52] width 455 height 781
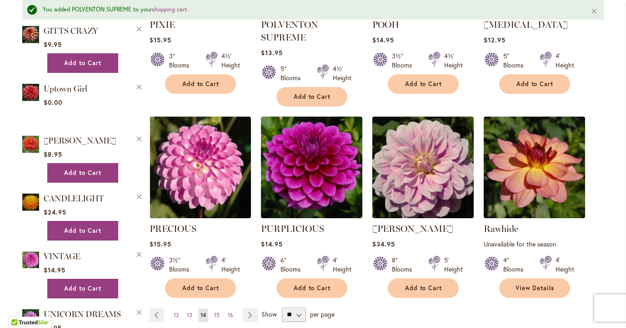
scroll to position [715, 0]
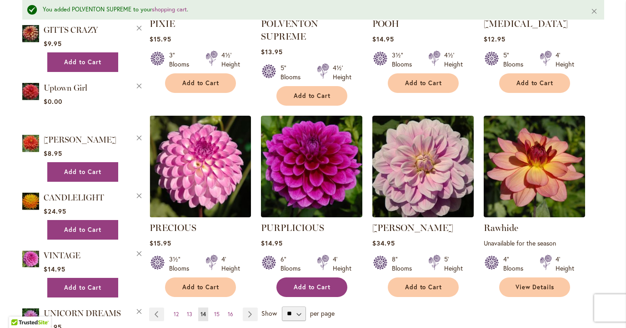
click at [326, 286] on span "Add to Cart" at bounding box center [312, 287] width 37 height 8
click at [248, 313] on link "Page Next" at bounding box center [250, 314] width 15 height 14
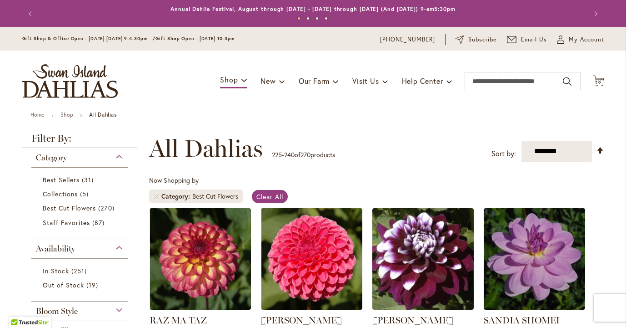
type input "**********"
click at [351, 184] on div "Now Shopping by Category Best Cut Flowers Clear All" at bounding box center [376, 192] width 455 height 32
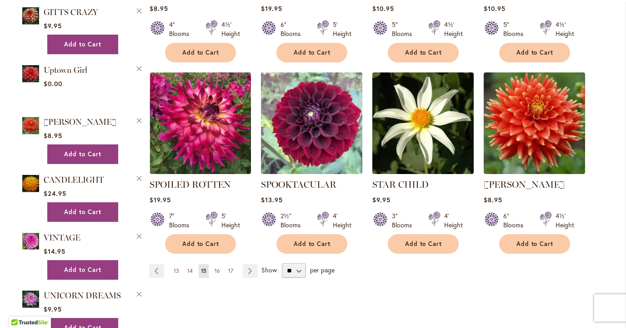
scroll to position [710, 0]
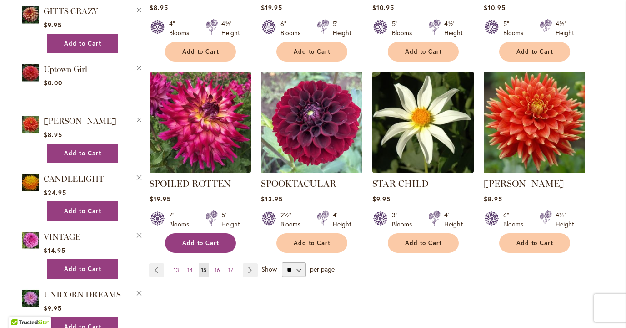
click at [191, 244] on span "Add to Cart" at bounding box center [200, 243] width 37 height 8
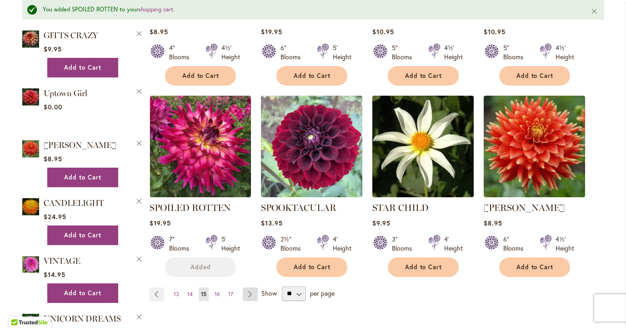
scroll to position [733, 0]
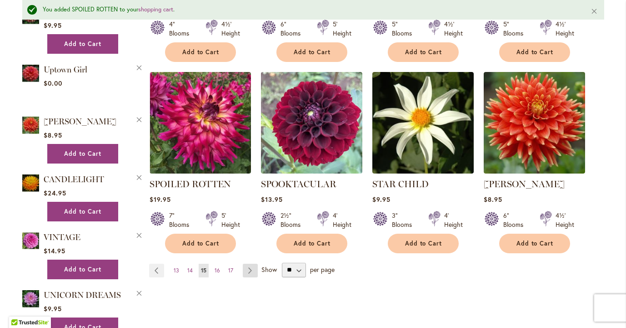
click at [250, 269] on link "Page Next" at bounding box center [250, 270] width 15 height 14
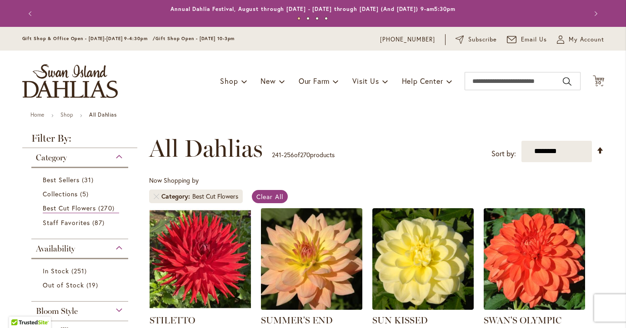
type input "**********"
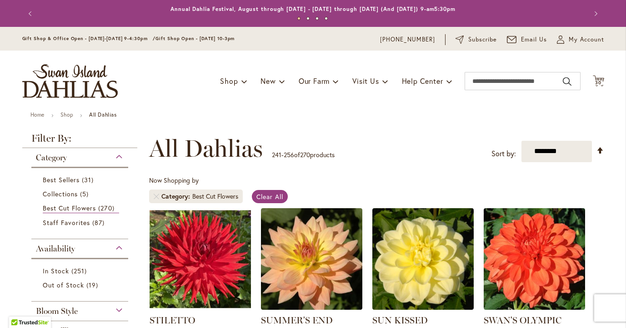
click at [363, 177] on div "Now Shopping by Category Best Cut Flowers Clear All" at bounding box center [376, 192] width 455 height 32
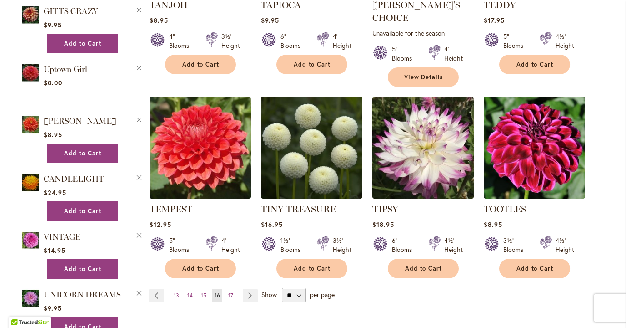
scroll to position [728, 0]
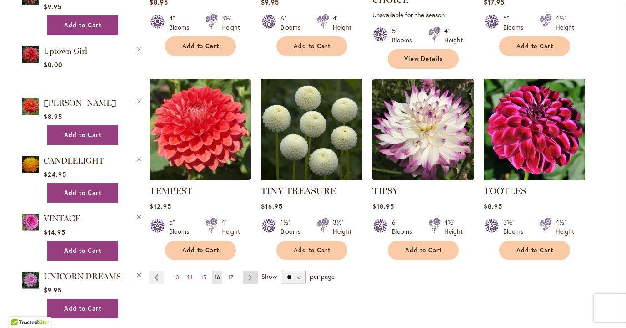
click at [252, 270] on link "Page Next" at bounding box center [250, 277] width 15 height 14
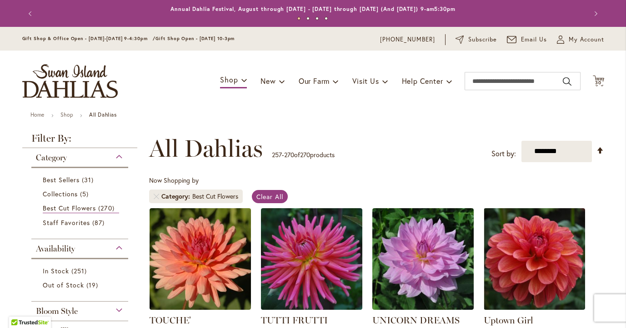
type input "**********"
click at [348, 177] on div "Now Shopping by Category Best Cut Flowers Clear All" at bounding box center [376, 192] width 455 height 32
click at [600, 77] on icon at bounding box center [598, 80] width 11 height 11
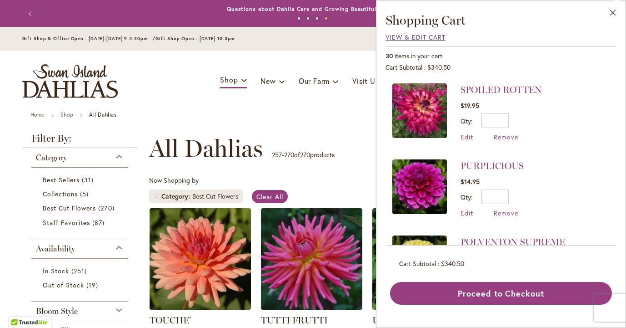
click at [436, 37] on span "View & Edit Cart" at bounding box center [416, 37] width 60 height 9
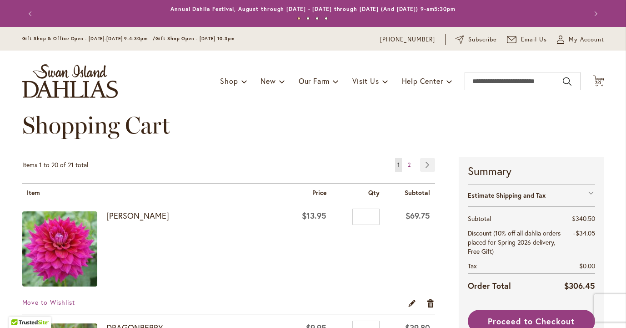
type input "**********"
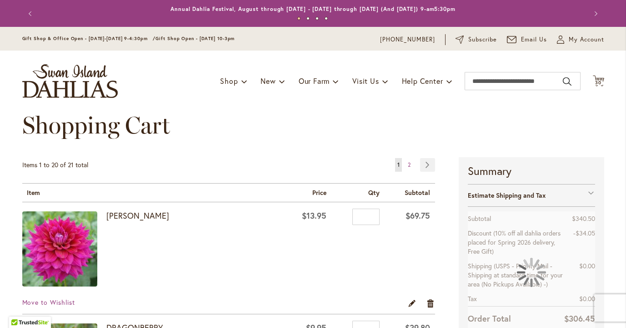
click at [299, 163] on div "Items 1 to 20 of 21 total Page You're currently reading page 1 Page 2 Page Next" at bounding box center [229, 170] width 414 height 25
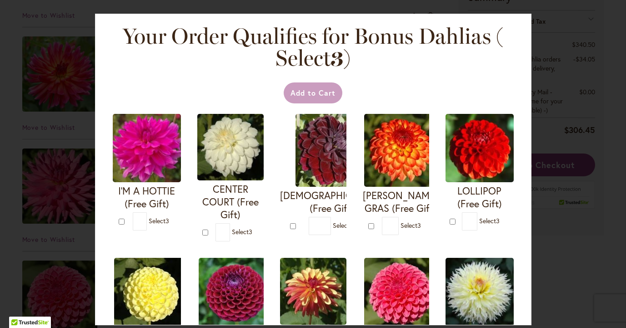
scroll to position [309, 0]
click at [404, 97] on div "Add to Cart" at bounding box center [313, 92] width 404 height 21
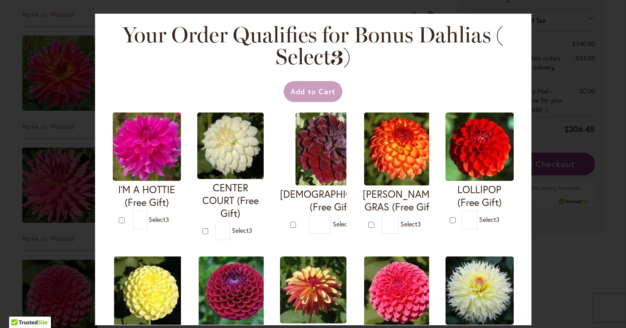
scroll to position [0, 0]
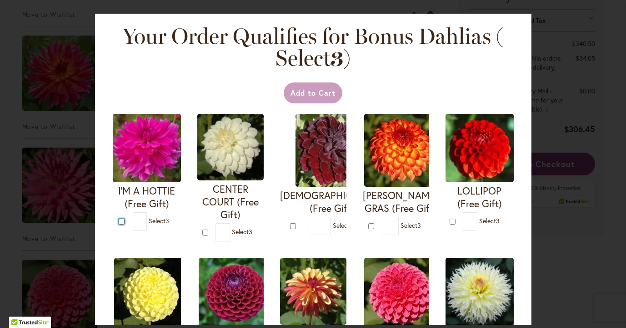
type input "*"
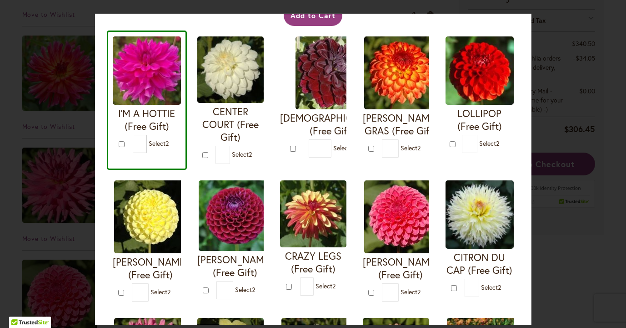
scroll to position [91, 0]
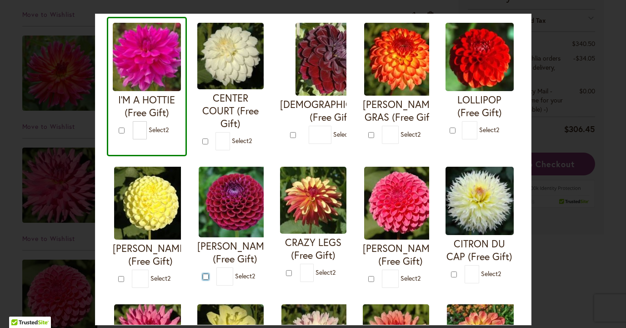
type input "*"
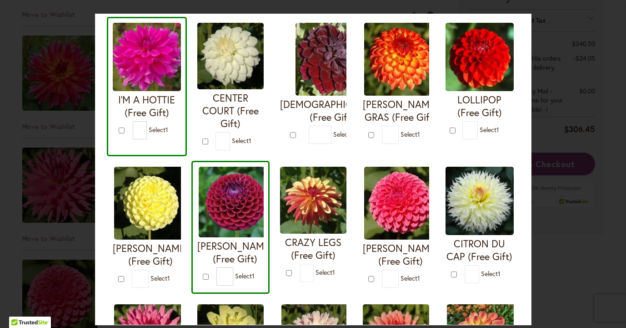
click at [286, 293] on div "CRAZY LEGS (Free Gift) * 1" at bounding box center [313, 227] width 78 height 133
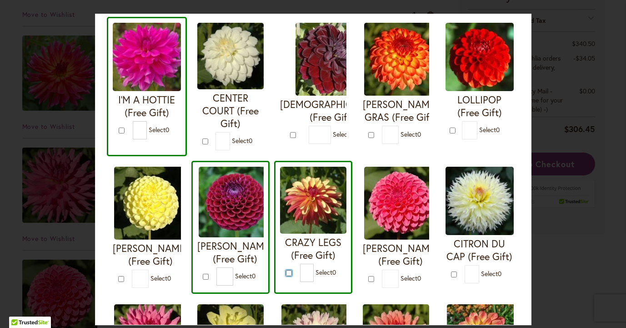
type input "*"
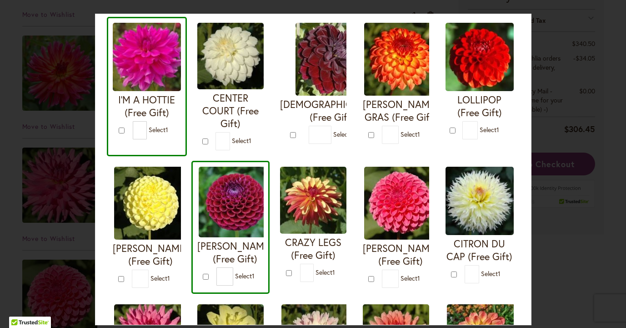
click at [354, 309] on div "I'M A HOTTIE (Free Gift) * 1 * 1 * 1 *" at bounding box center [313, 290] width 413 height 547
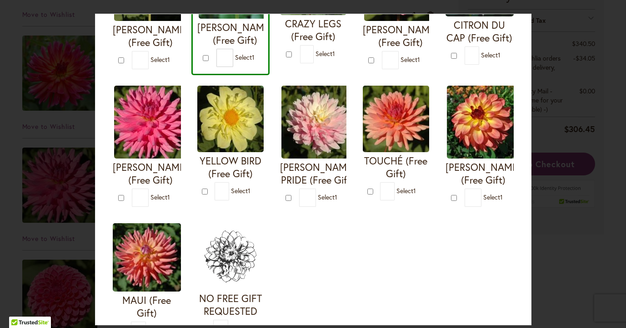
scroll to position [328, 0]
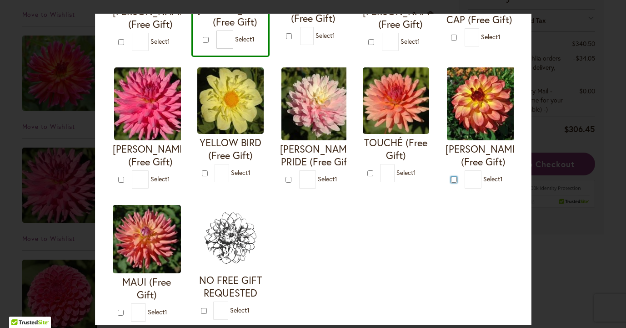
type input "*"
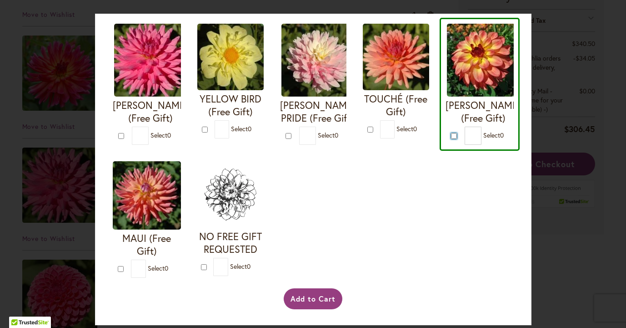
scroll to position [386, 0]
click at [328, 292] on button "Add to Cart" at bounding box center [313, 298] width 59 height 21
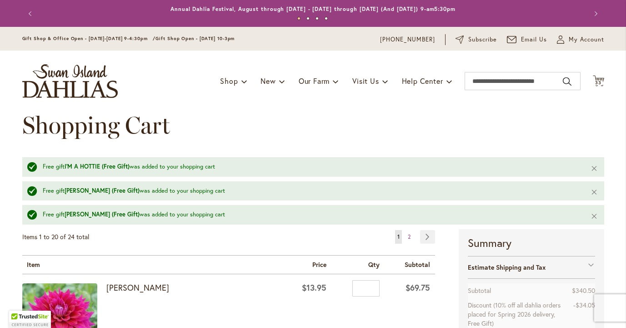
type input "**********"
click at [280, 245] on div "Items 1 to 20 of 24 total Page You're currently reading page 1 Page 2 Page Next" at bounding box center [229, 242] width 414 height 25
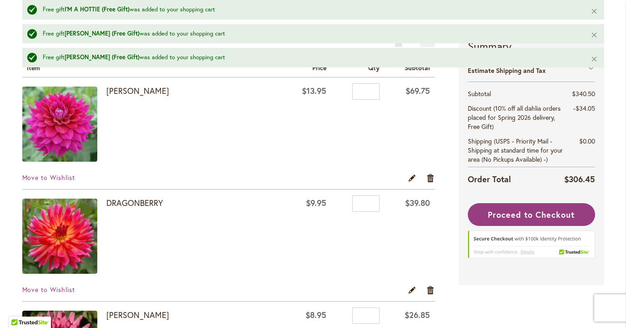
scroll to position [200, 0]
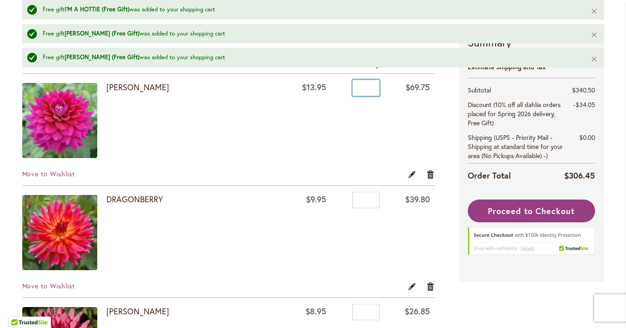
click at [368, 89] on input "*" at bounding box center [366, 88] width 27 height 16
type input "*"
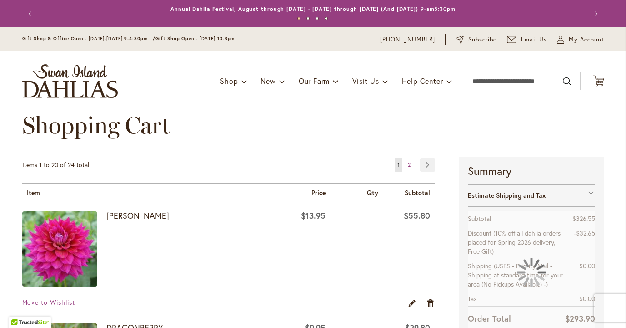
type input "**********"
click at [329, 148] on div "Shopping Cart" at bounding box center [313, 133] width 582 height 45
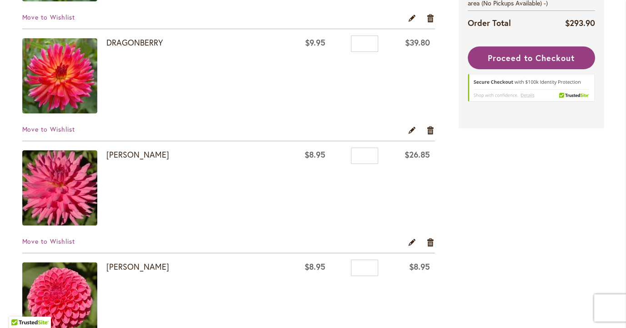
scroll to position [291, 0]
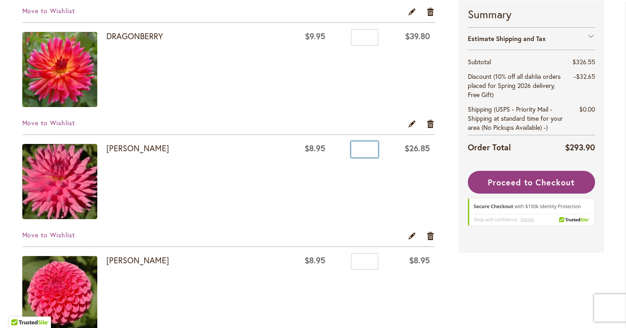
click at [365, 148] on input "*" at bounding box center [364, 149] width 27 height 16
type input "*"
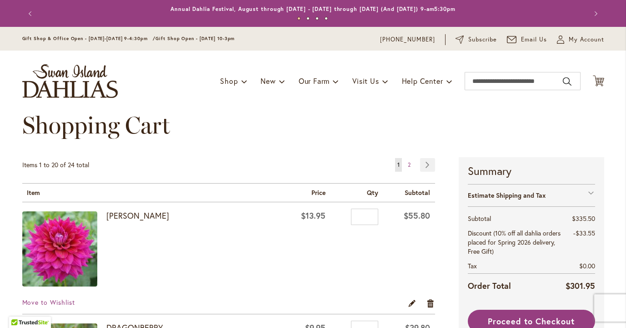
type input "**********"
click at [317, 170] on div "Items 1 to 20 of 24 total Page You're currently reading page 1 Page 2 Page Next" at bounding box center [229, 170] width 414 height 25
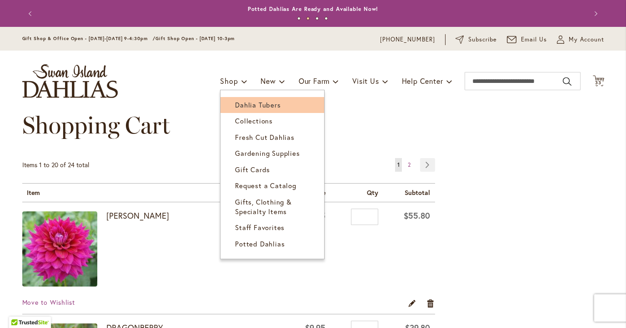
click at [245, 106] on span "Dahlia Tubers" at bounding box center [257, 104] width 45 height 9
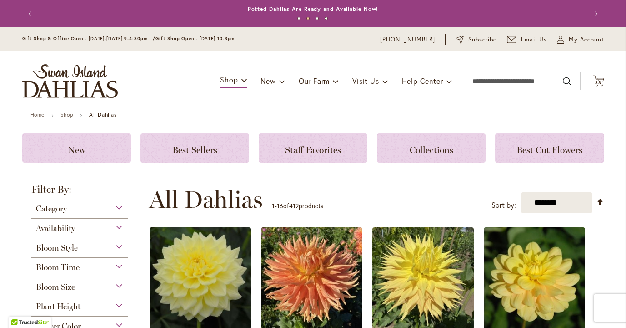
type input "**********"
click at [119, 207] on div "Category" at bounding box center [79, 206] width 97 height 15
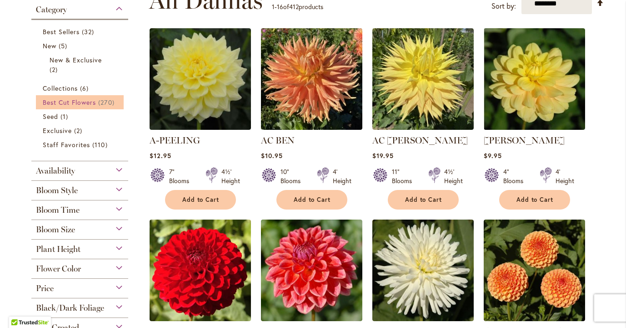
click at [95, 104] on span "Best Cut Flowers" at bounding box center [70, 102] width 54 height 9
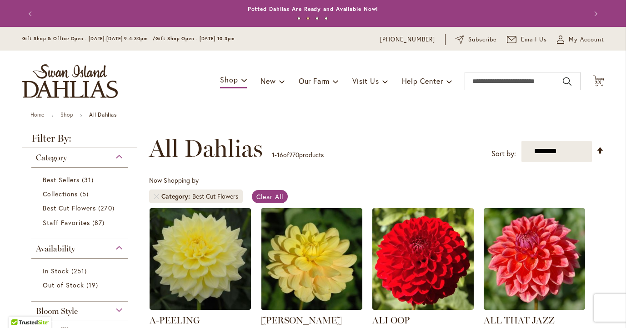
type input "**********"
click at [138, 185] on div "Filter by: Filter By: Category Best Sellers 31 items Collections 5 items Best C…" at bounding box center [82, 304] width 121 height 343
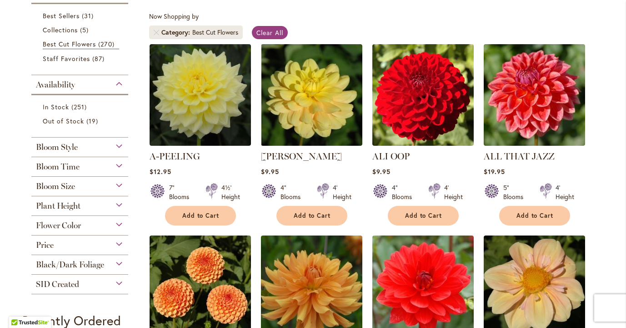
scroll to position [182, 0]
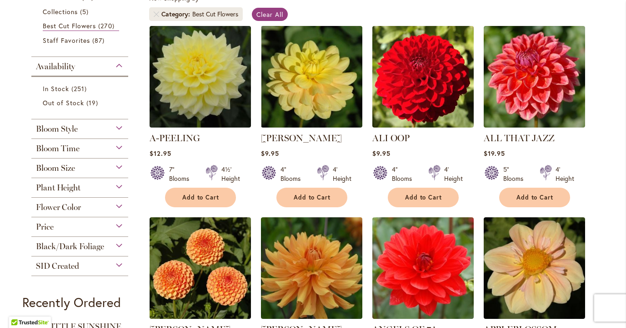
click at [121, 262] on div "SID Created" at bounding box center [79, 263] width 97 height 15
click at [141, 220] on div "Filter by: Filter By: Category Best Sellers 31 items Collections 5 items Best C…" at bounding box center [82, 136] width 121 height 371
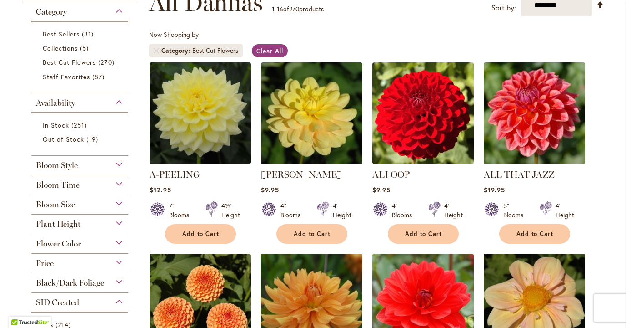
scroll to position [127, 0]
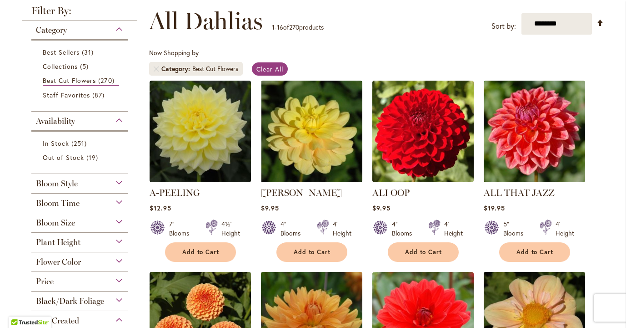
click at [122, 222] on div "Bloom Size" at bounding box center [79, 220] width 97 height 15
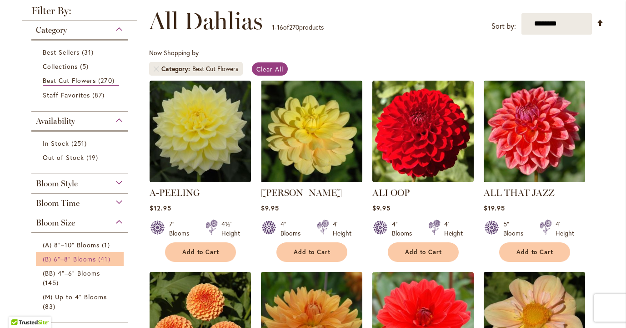
click at [102, 258] on span "41 items" at bounding box center [105, 259] width 14 height 10
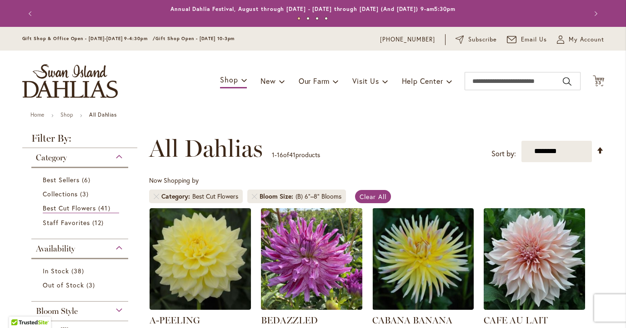
type input "**********"
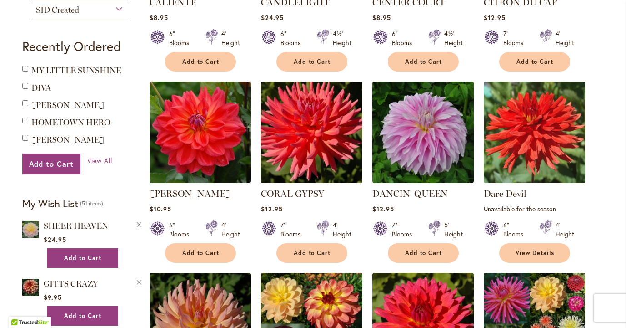
scroll to position [510, 0]
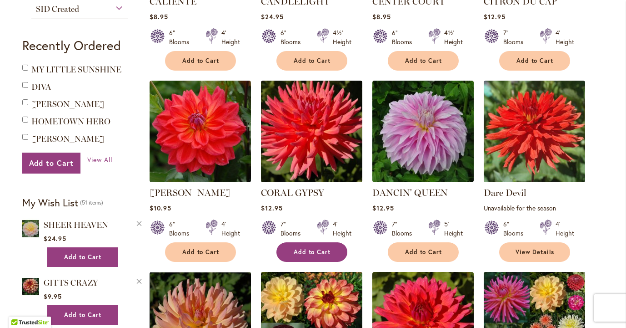
click at [313, 248] on span "Add to Cart" at bounding box center [312, 252] width 37 height 8
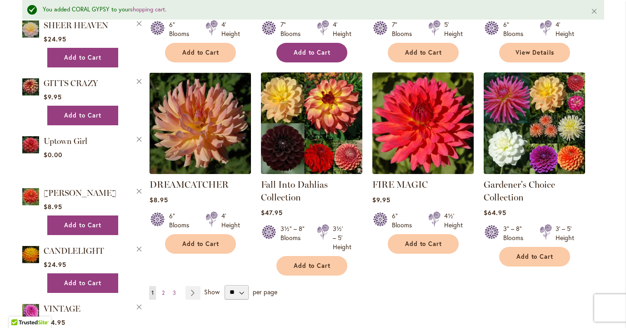
scroll to position [733, 0]
